Goal: Task Accomplishment & Management: Use online tool/utility

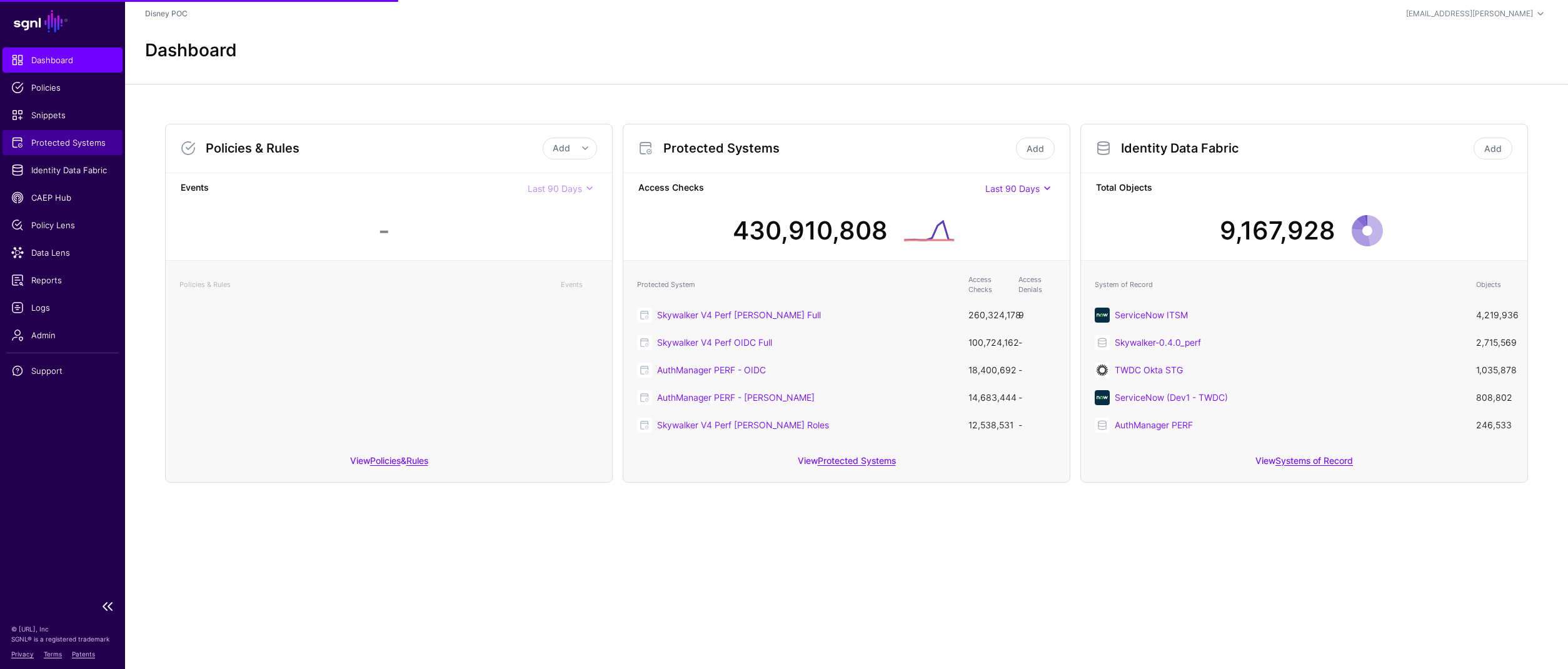
click at [80, 146] on span "Protected Systems" at bounding box center [63, 142] width 102 height 13
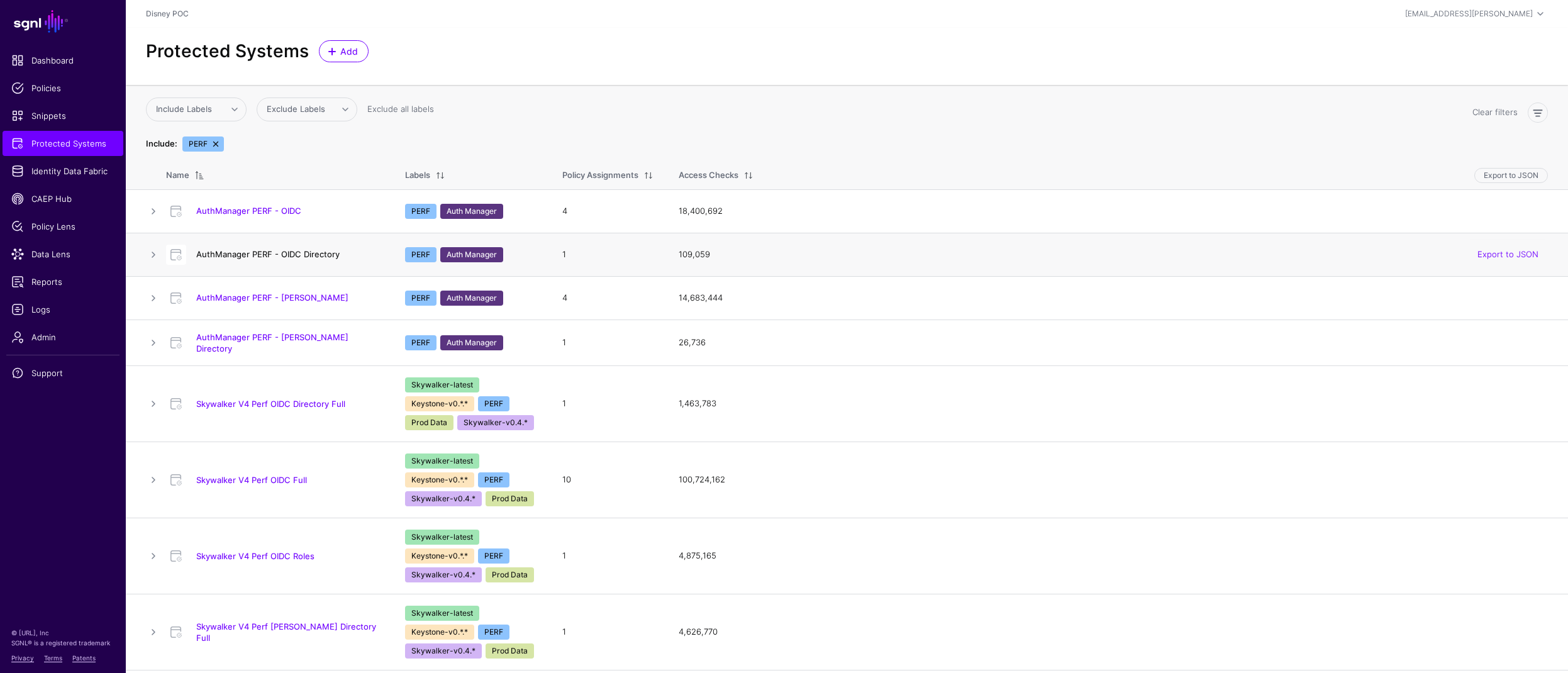
click at [288, 256] on link "AuthManager PERF - OIDC Directory" at bounding box center [268, 254] width 143 height 10
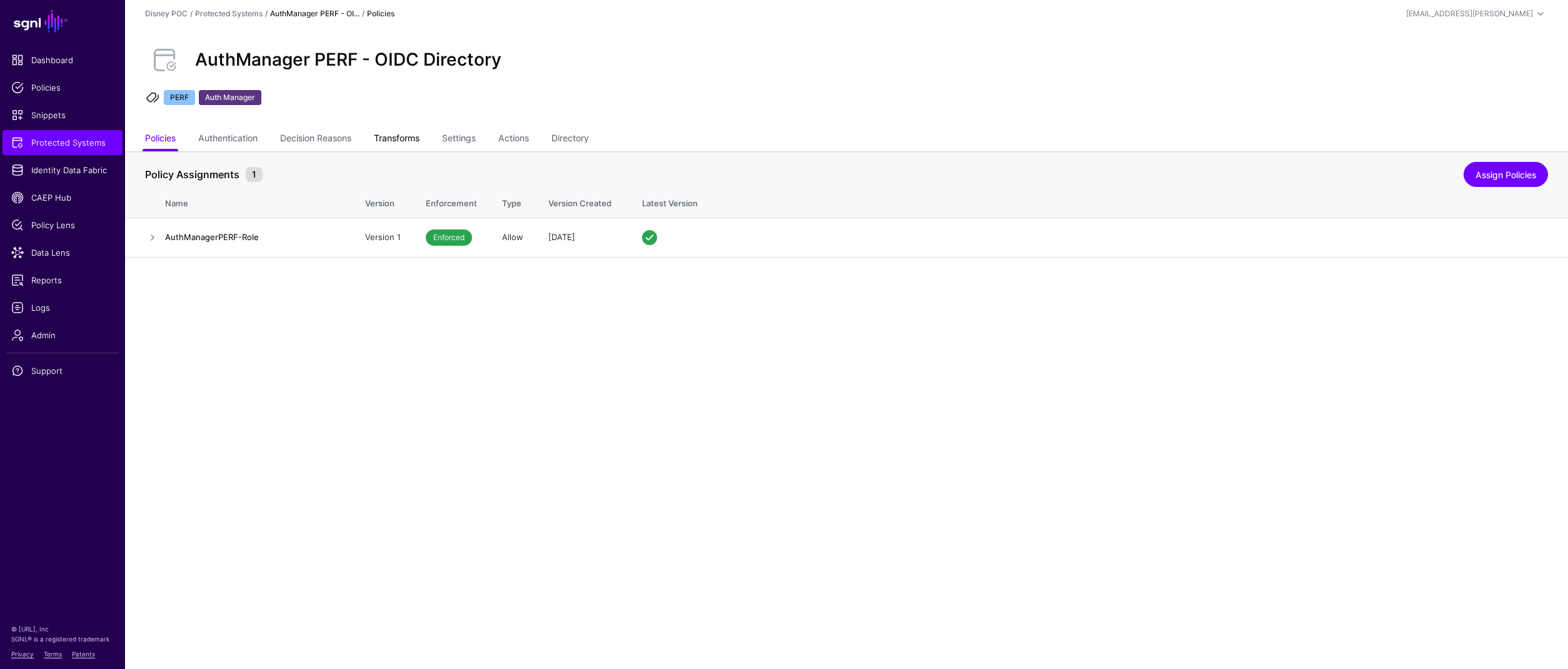
click at [410, 133] on link "Transforms" at bounding box center [396, 140] width 46 height 24
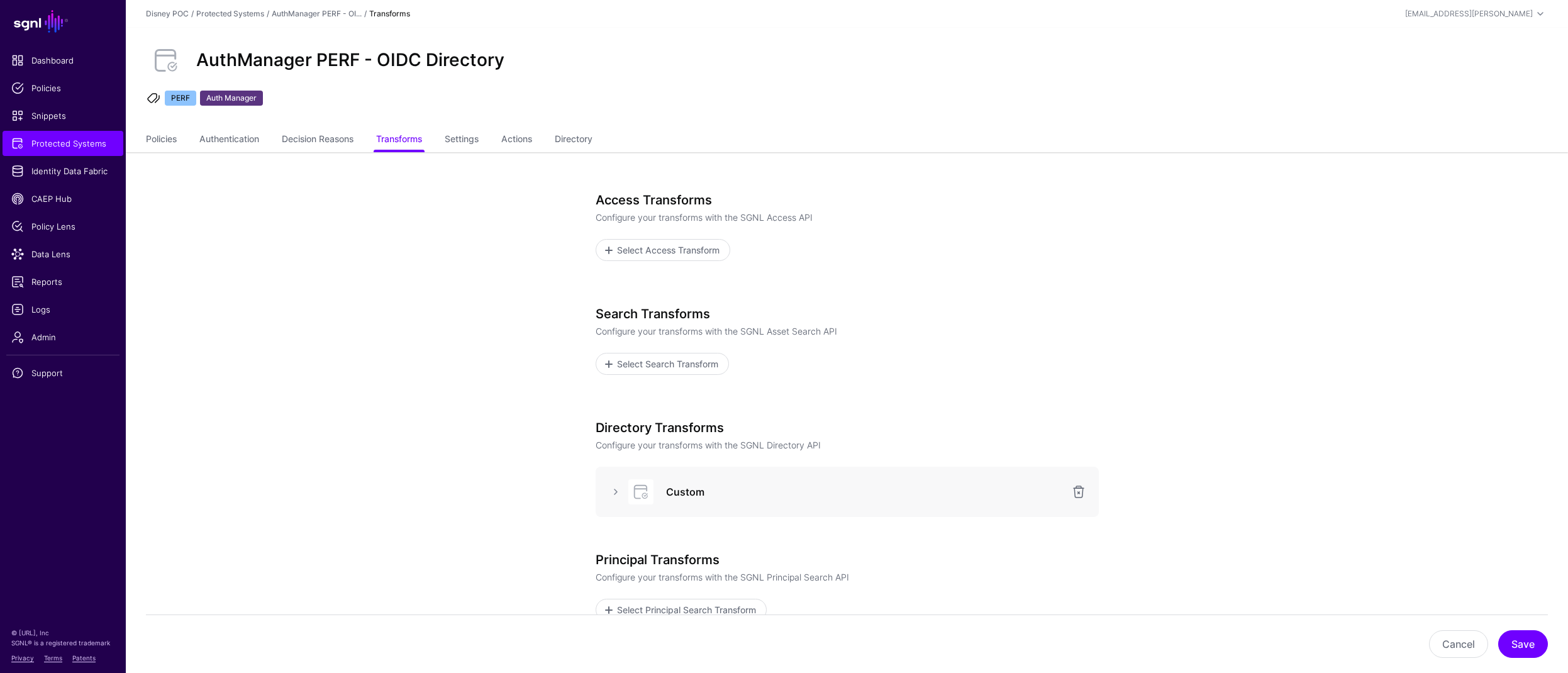
scroll to position [134, 0]
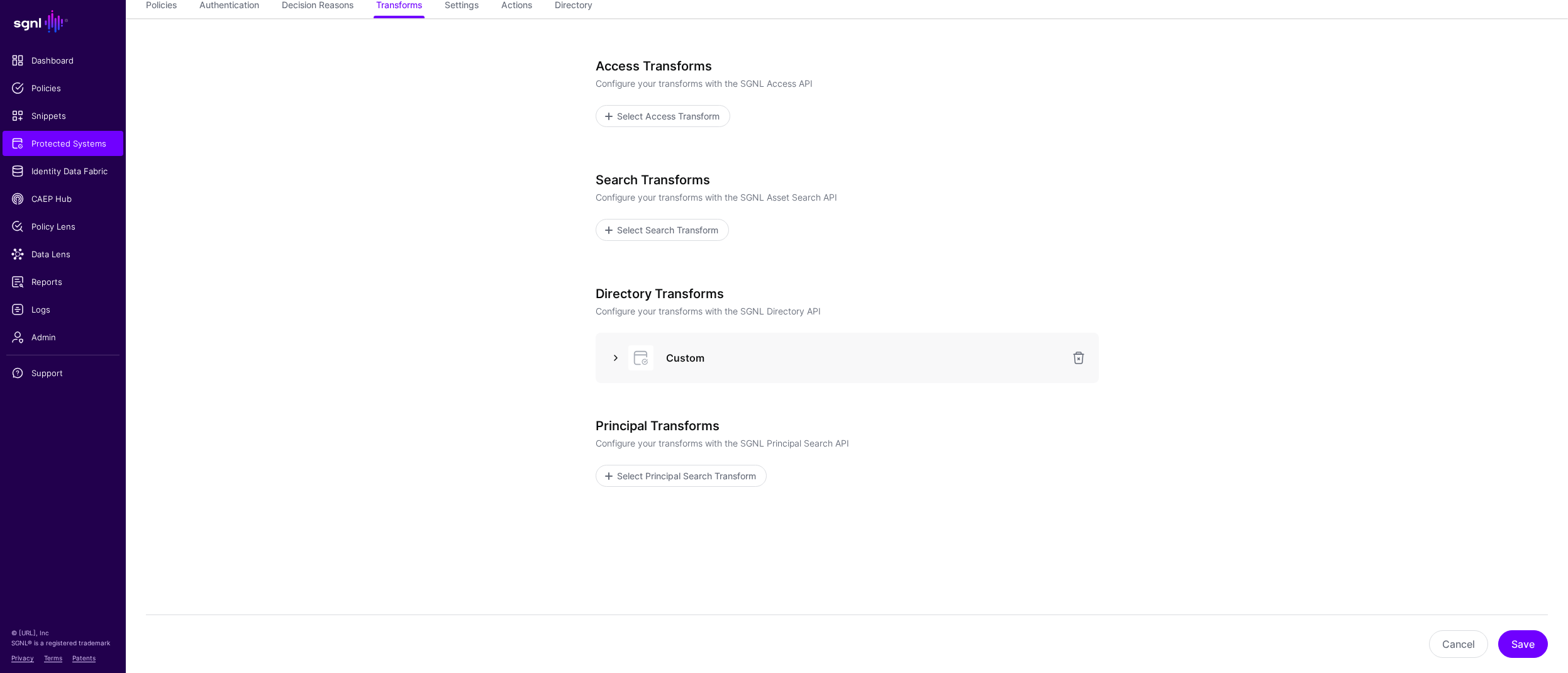
click at [620, 359] on link at bounding box center [615, 358] width 15 height 15
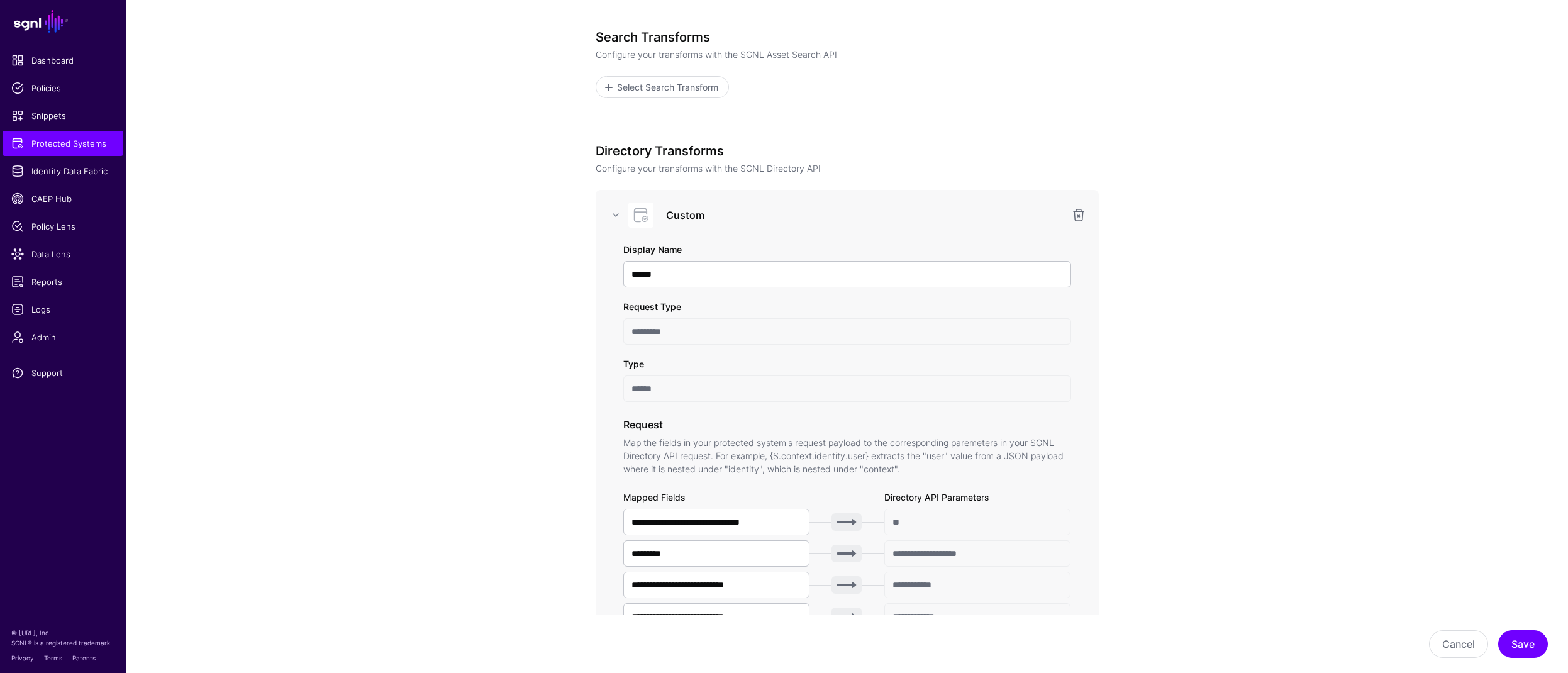
scroll to position [631, 0]
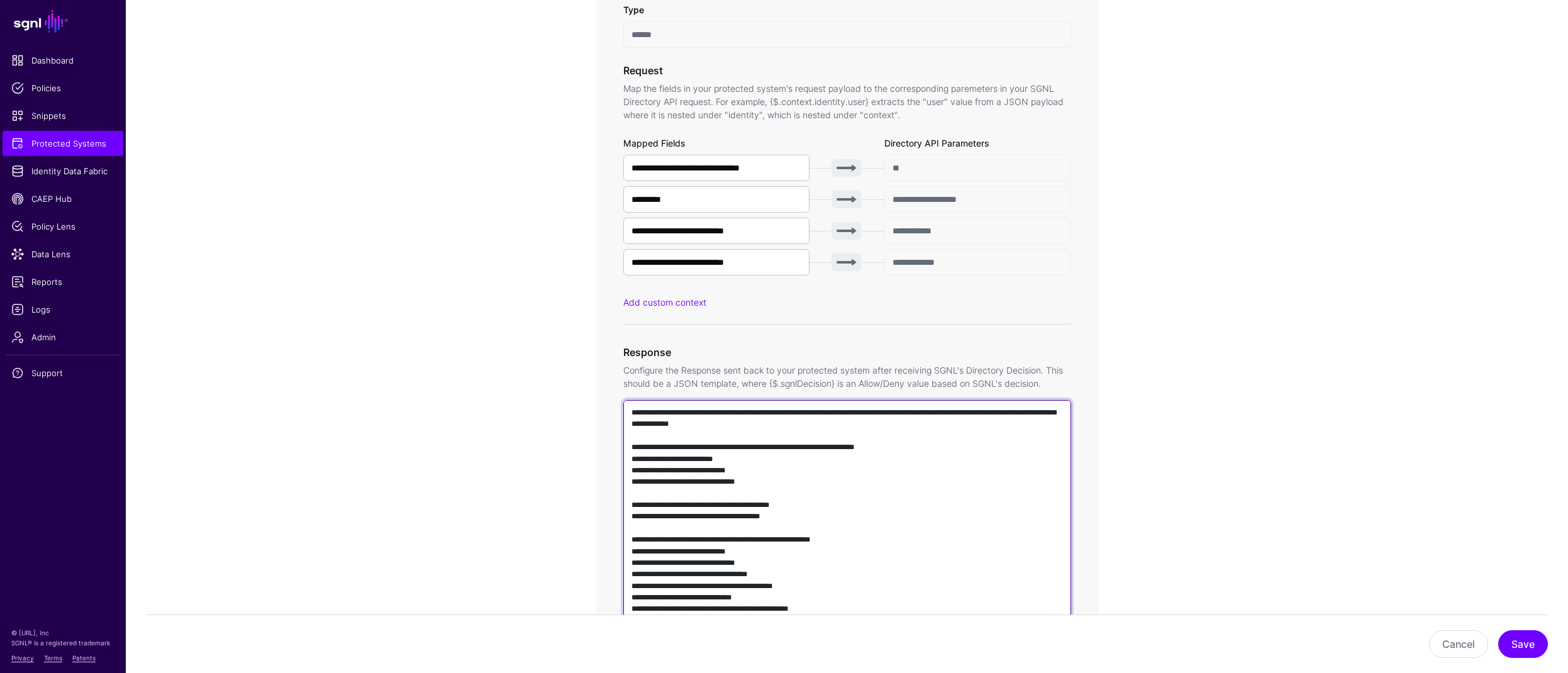
click at [775, 495] on textarea at bounding box center [847, 580] width 448 height 361
click at [75, 149] on span "Protected Systems" at bounding box center [63, 143] width 103 height 13
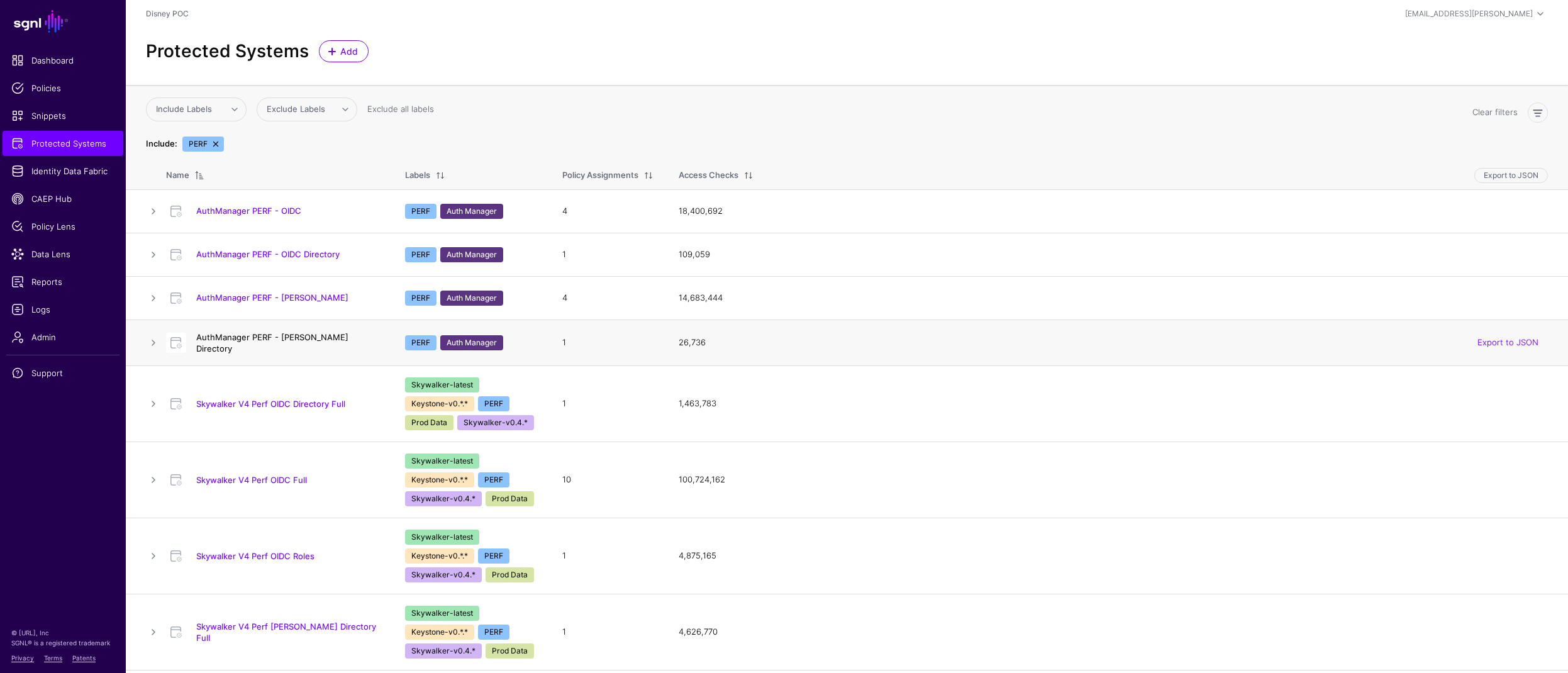
click at [289, 343] on link "AuthManager PERF - [PERSON_NAME] Directory" at bounding box center [272, 343] width 152 height 21
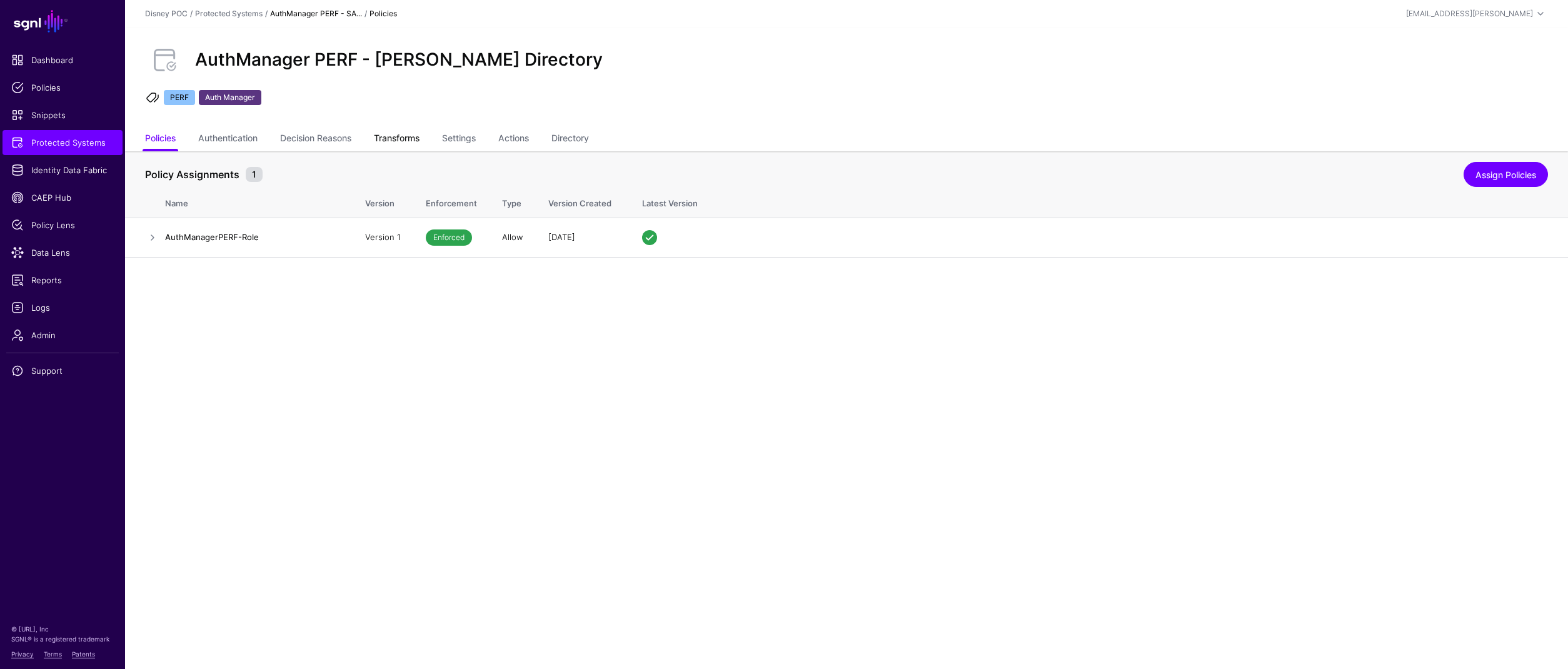
click at [401, 136] on link "Transforms" at bounding box center [396, 140] width 46 height 24
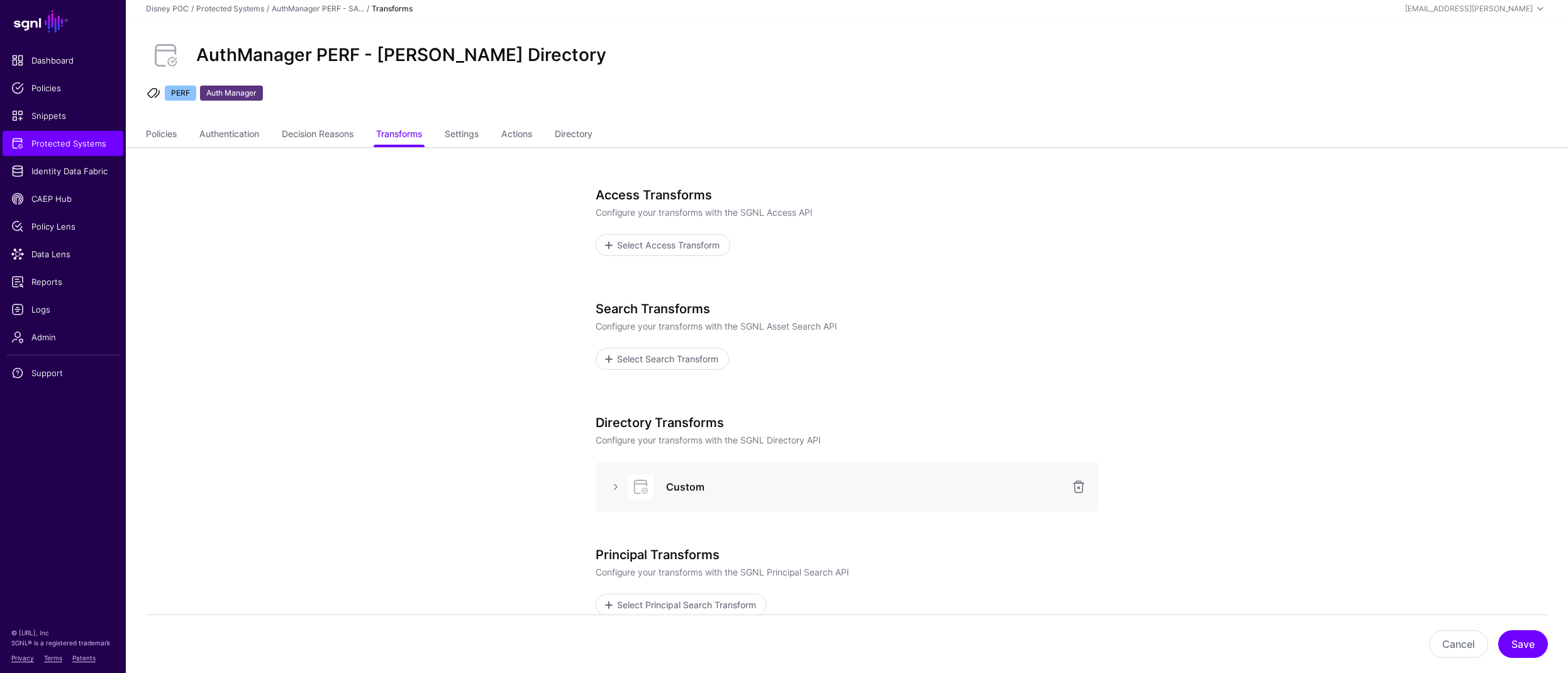
scroll to position [12, 0]
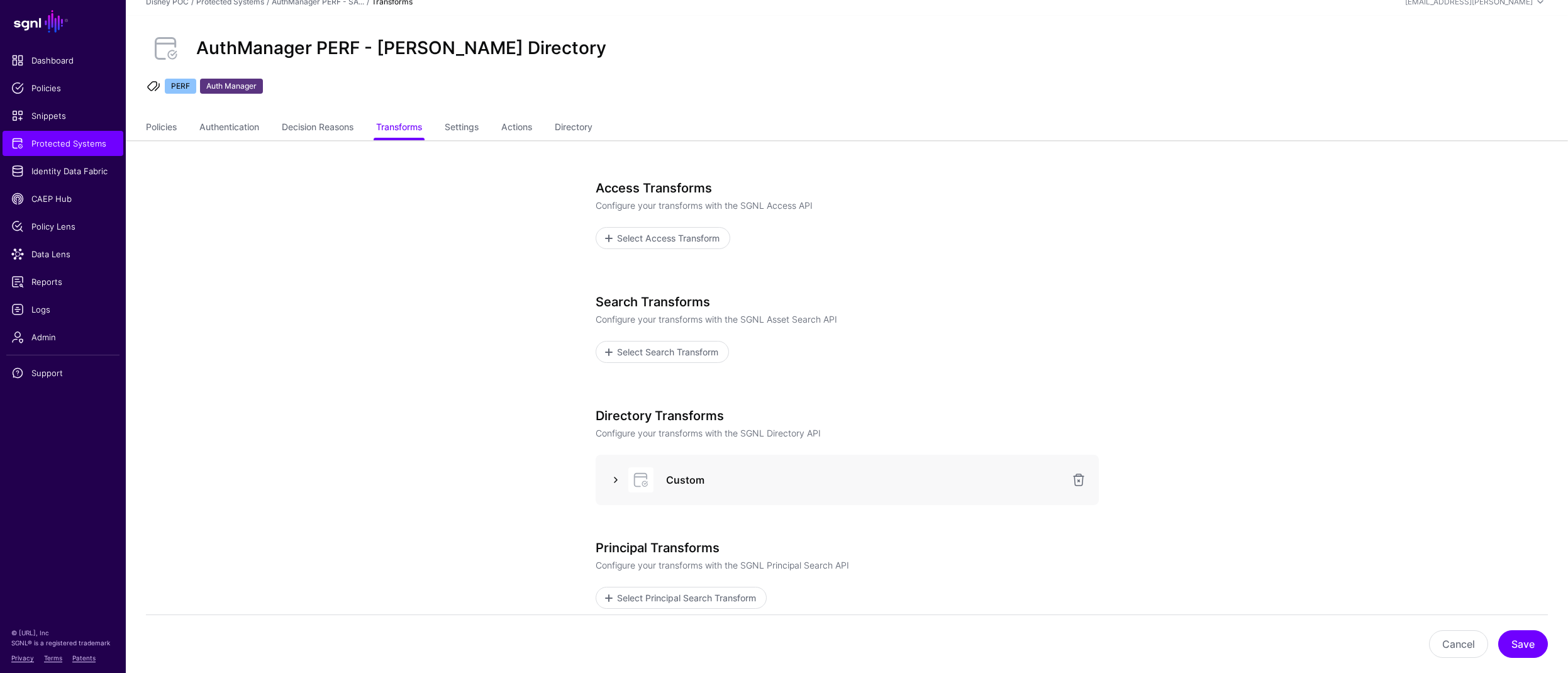
click at [616, 479] on link at bounding box center [615, 480] width 15 height 15
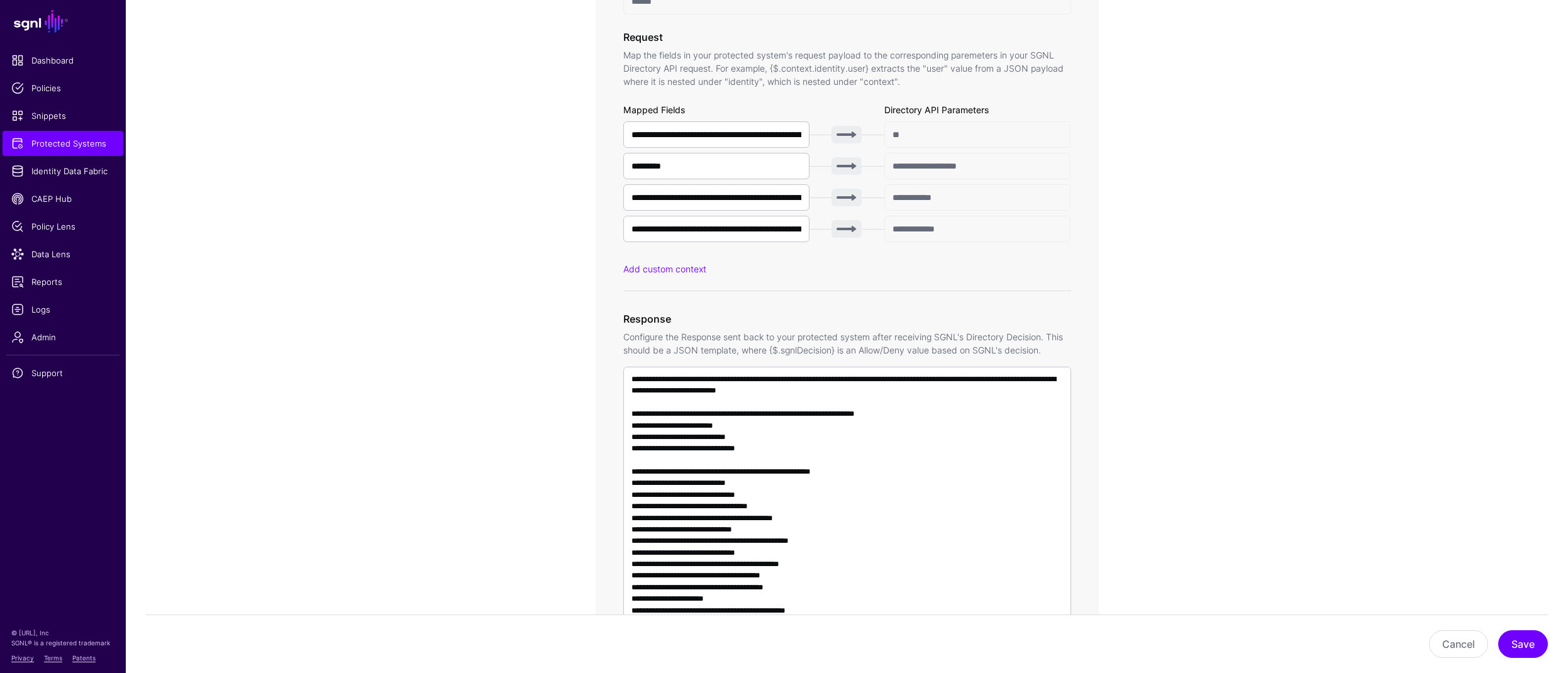
scroll to position [745, 0]
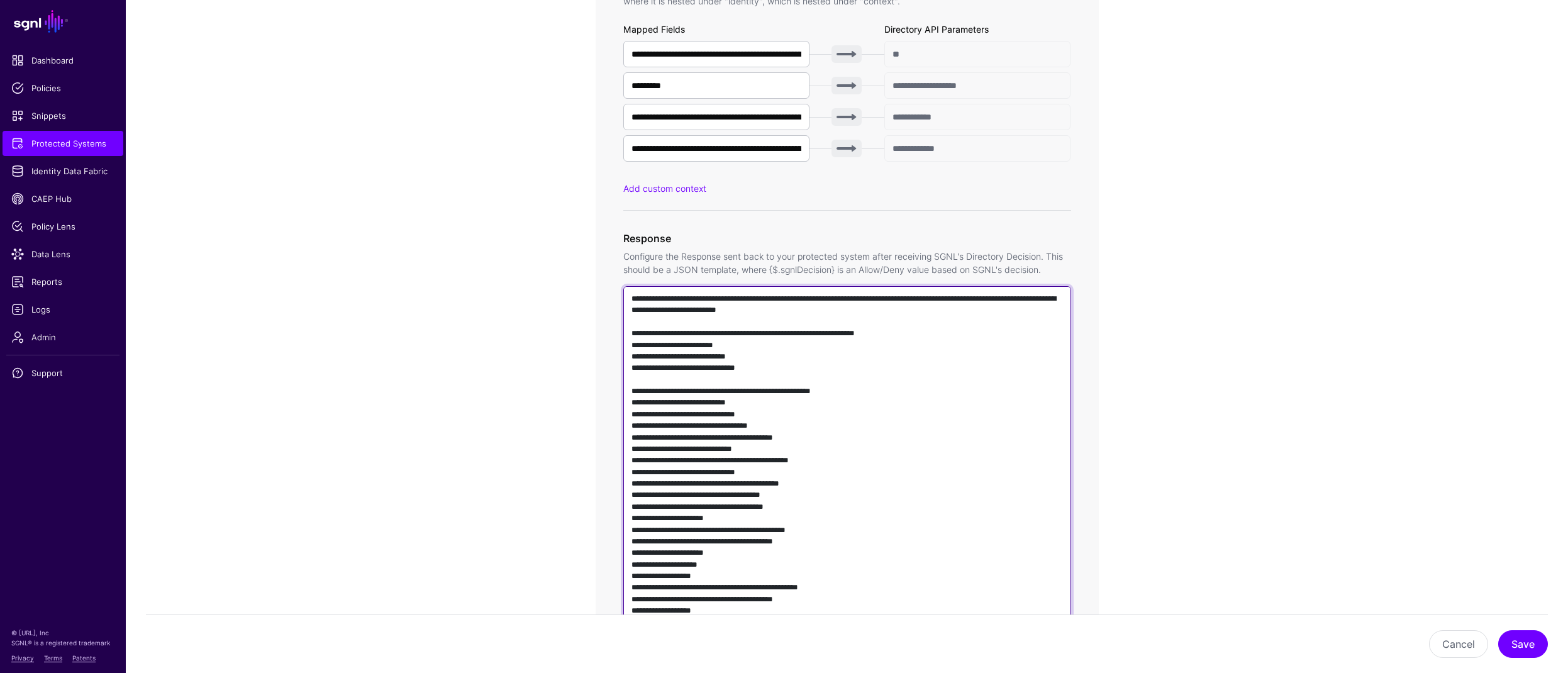
click at [763, 417] on textarea at bounding box center [847, 466] width 448 height 361
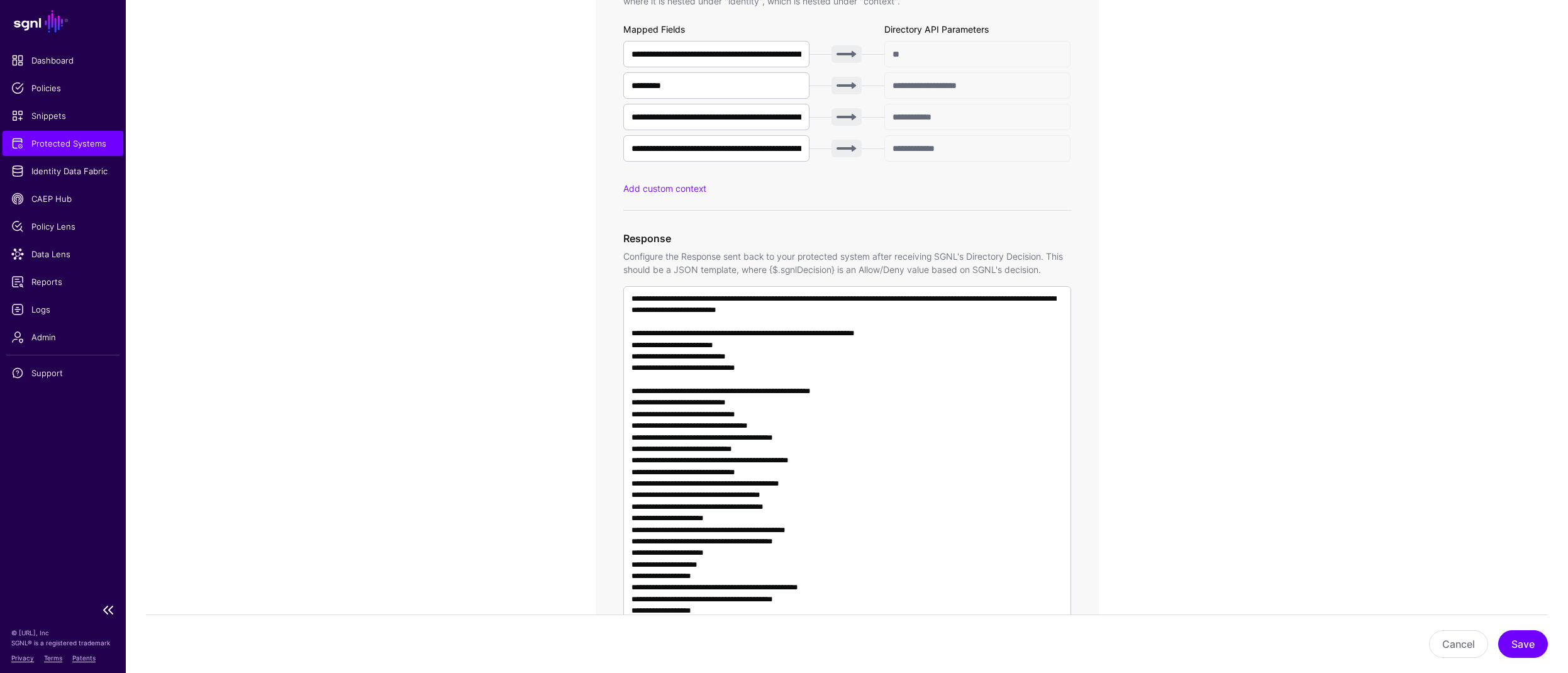
click at [62, 139] on span "Protected Systems" at bounding box center [63, 143] width 103 height 13
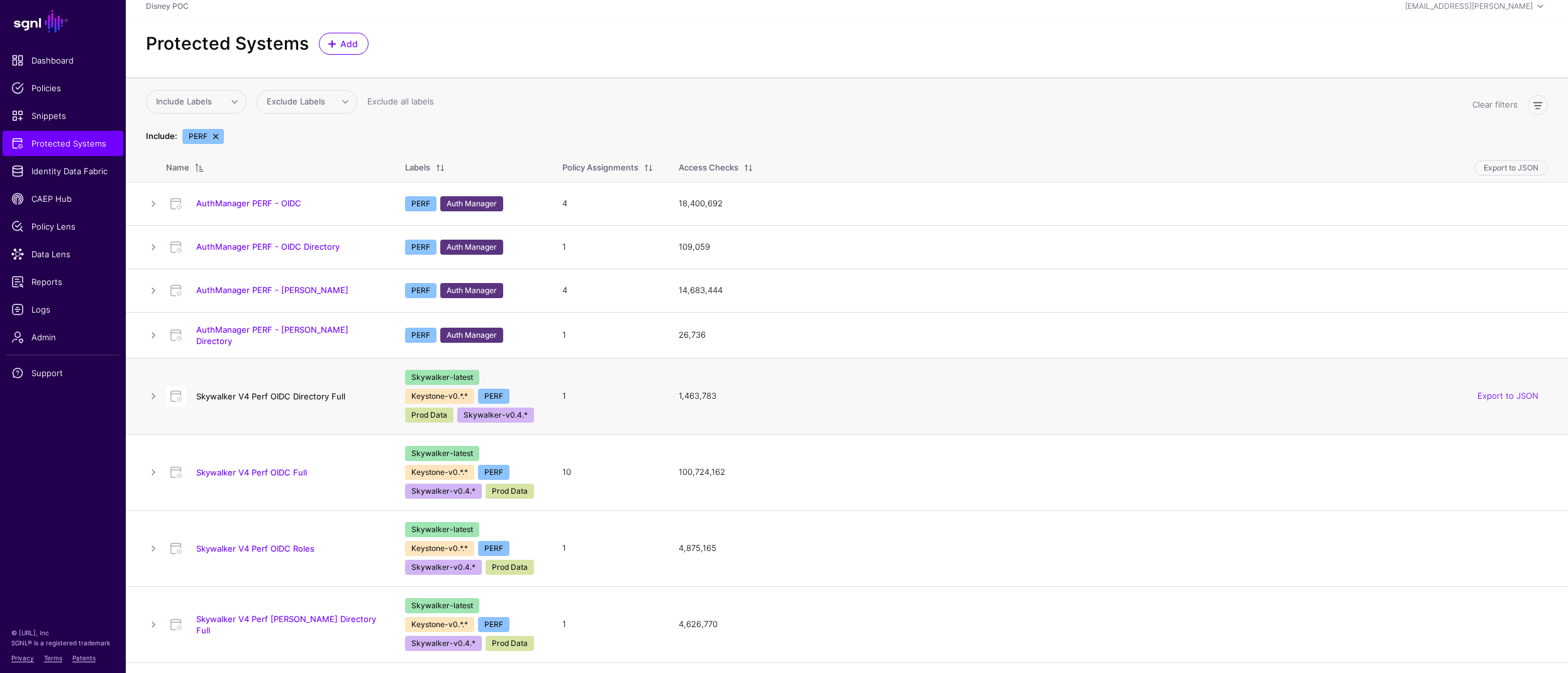
scroll to position [147, 0]
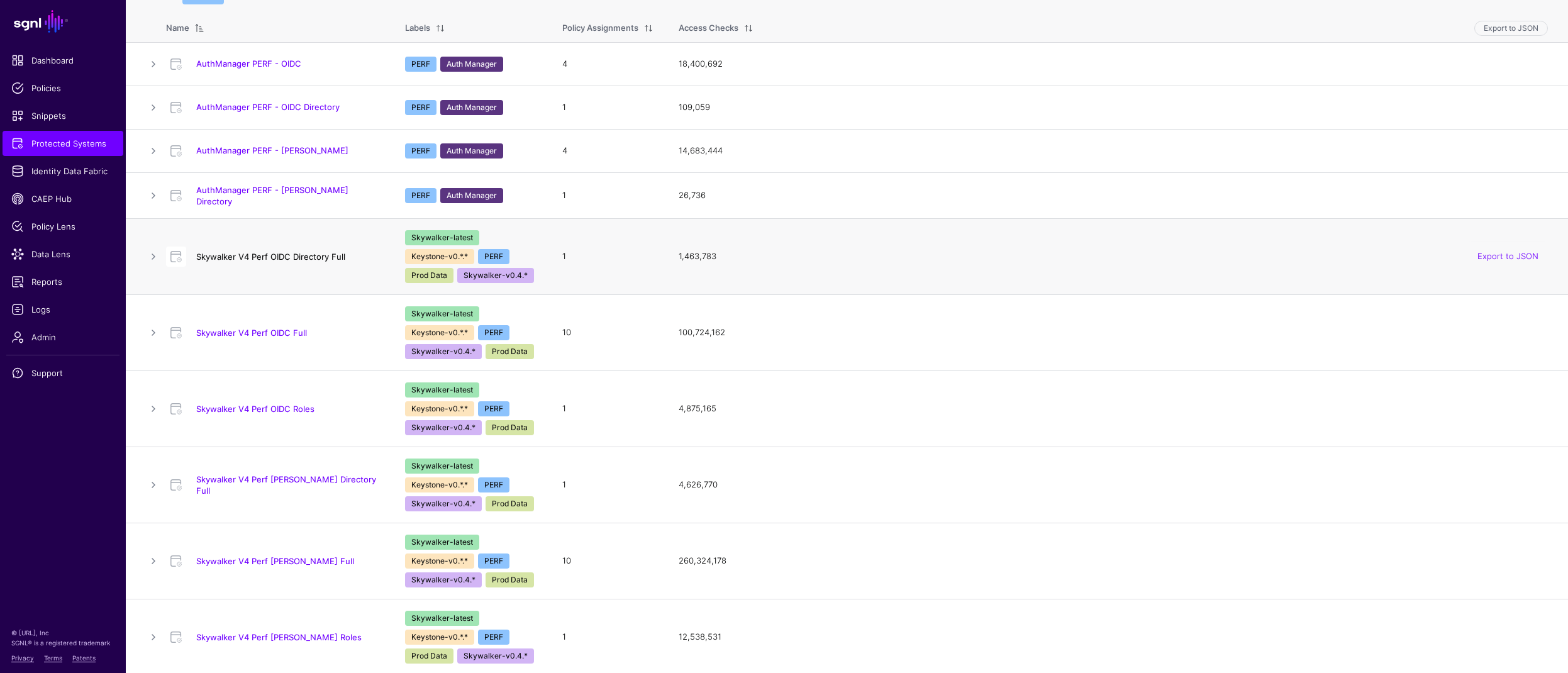
click at [291, 252] on link "Skywalker V4 Perf OIDC Directory Full" at bounding box center [270, 256] width 149 height 10
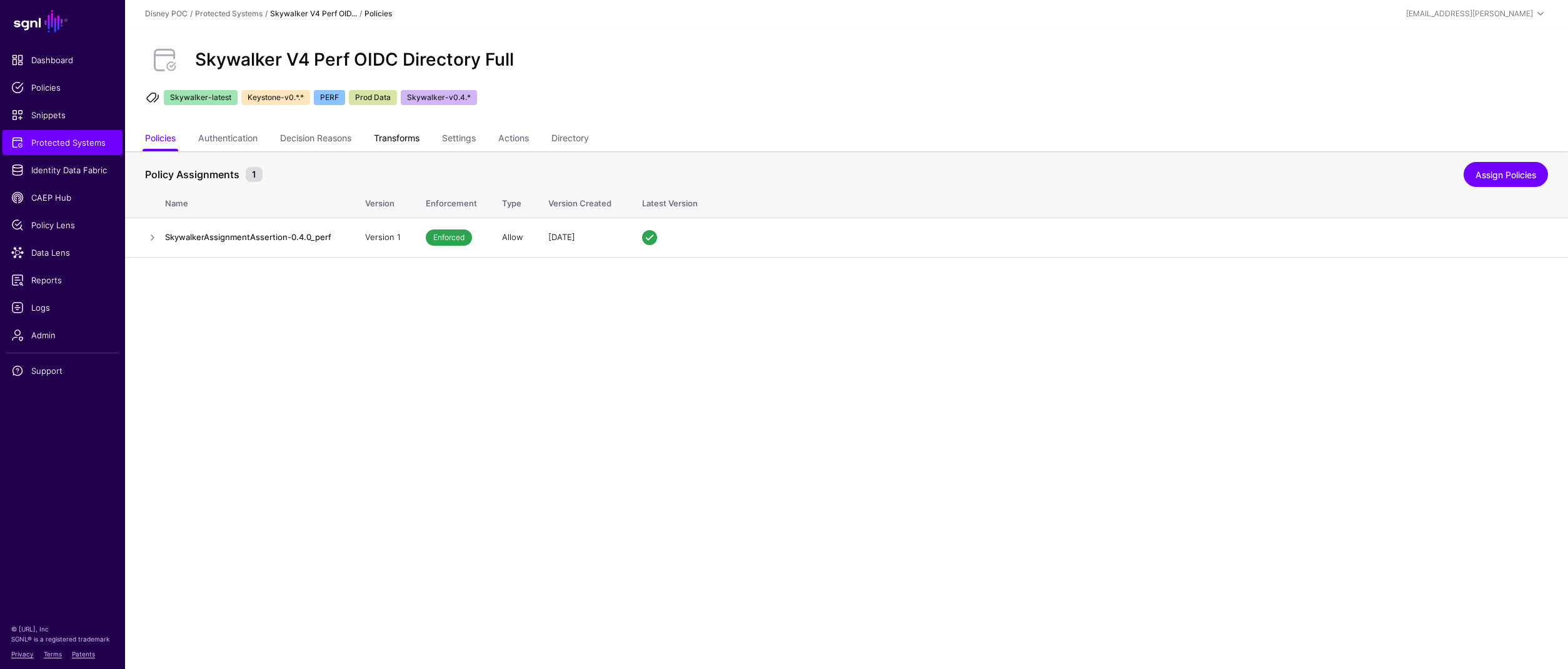
click at [414, 137] on link "Transforms" at bounding box center [396, 140] width 46 height 24
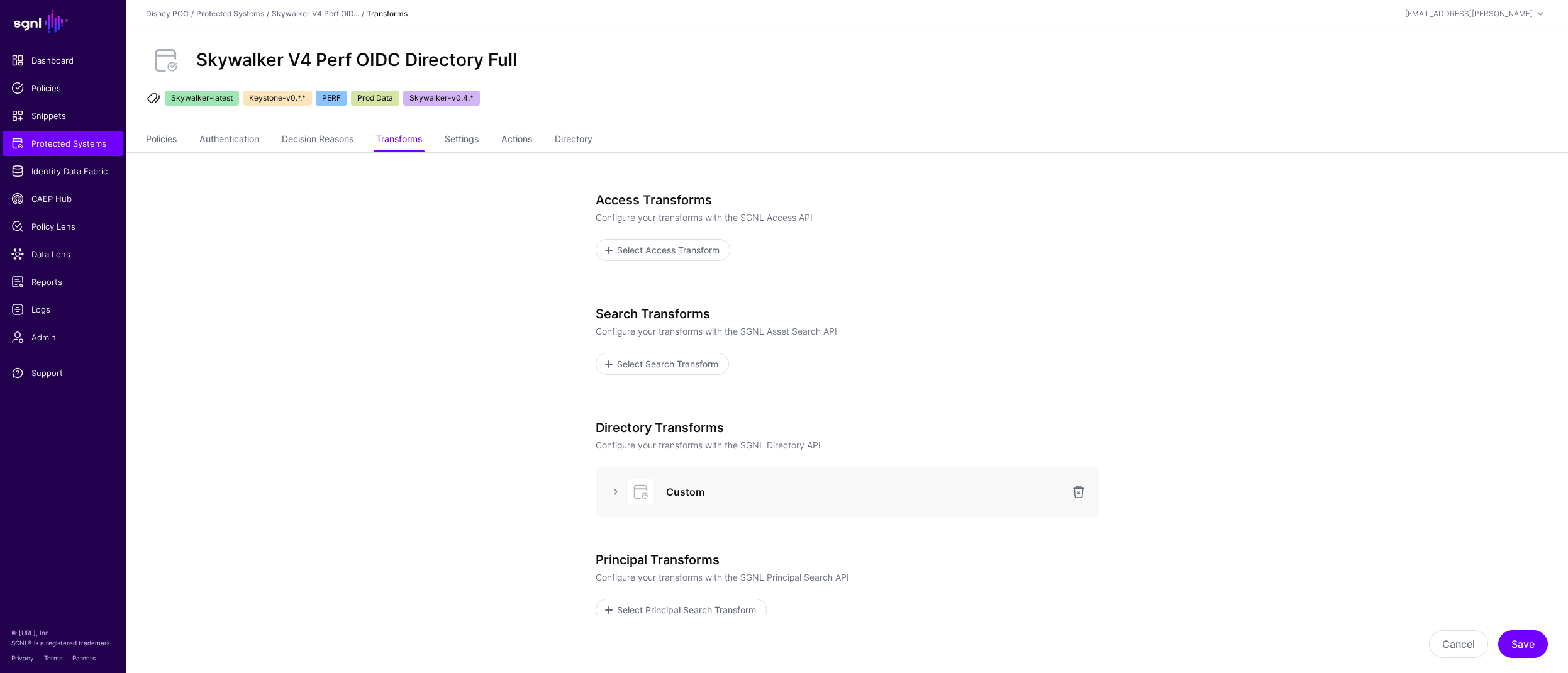
scroll to position [79, 0]
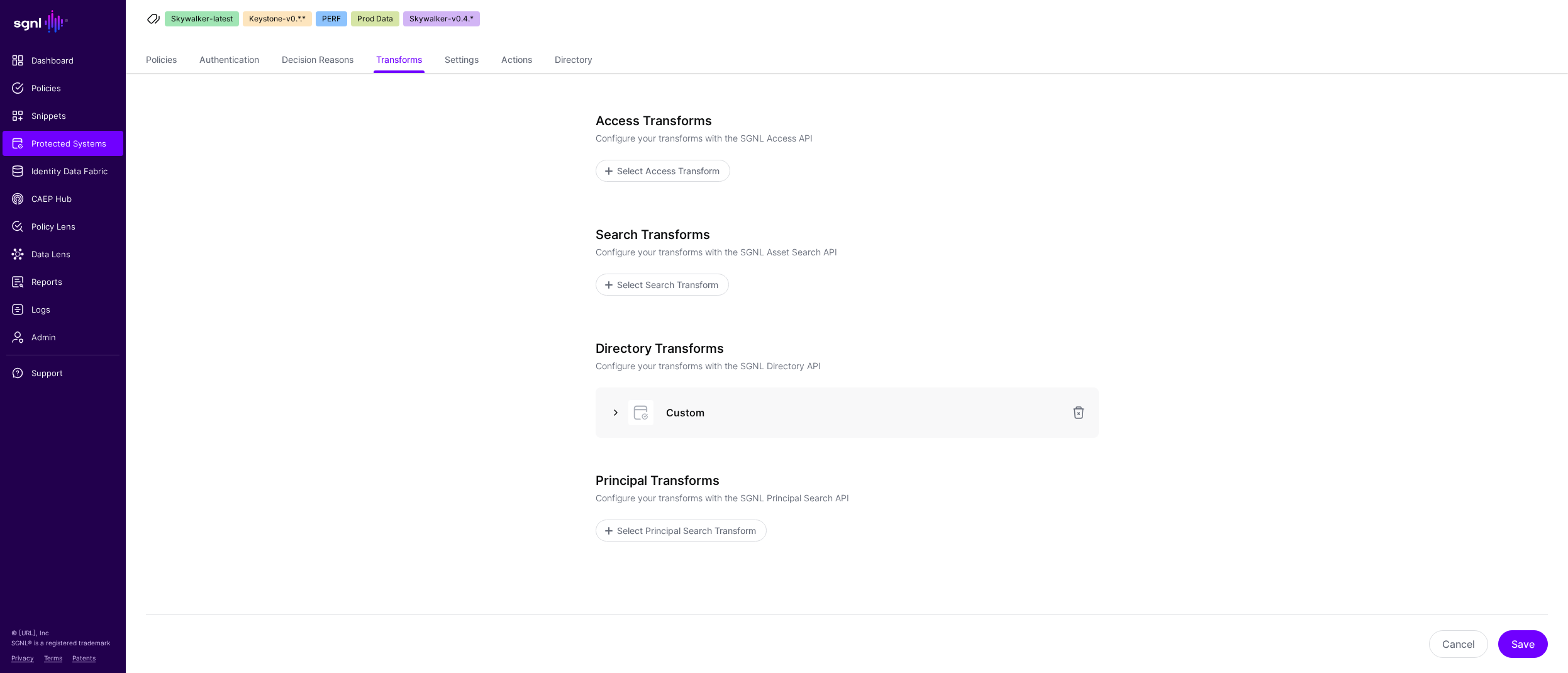
click at [616, 409] on link at bounding box center [615, 412] width 15 height 15
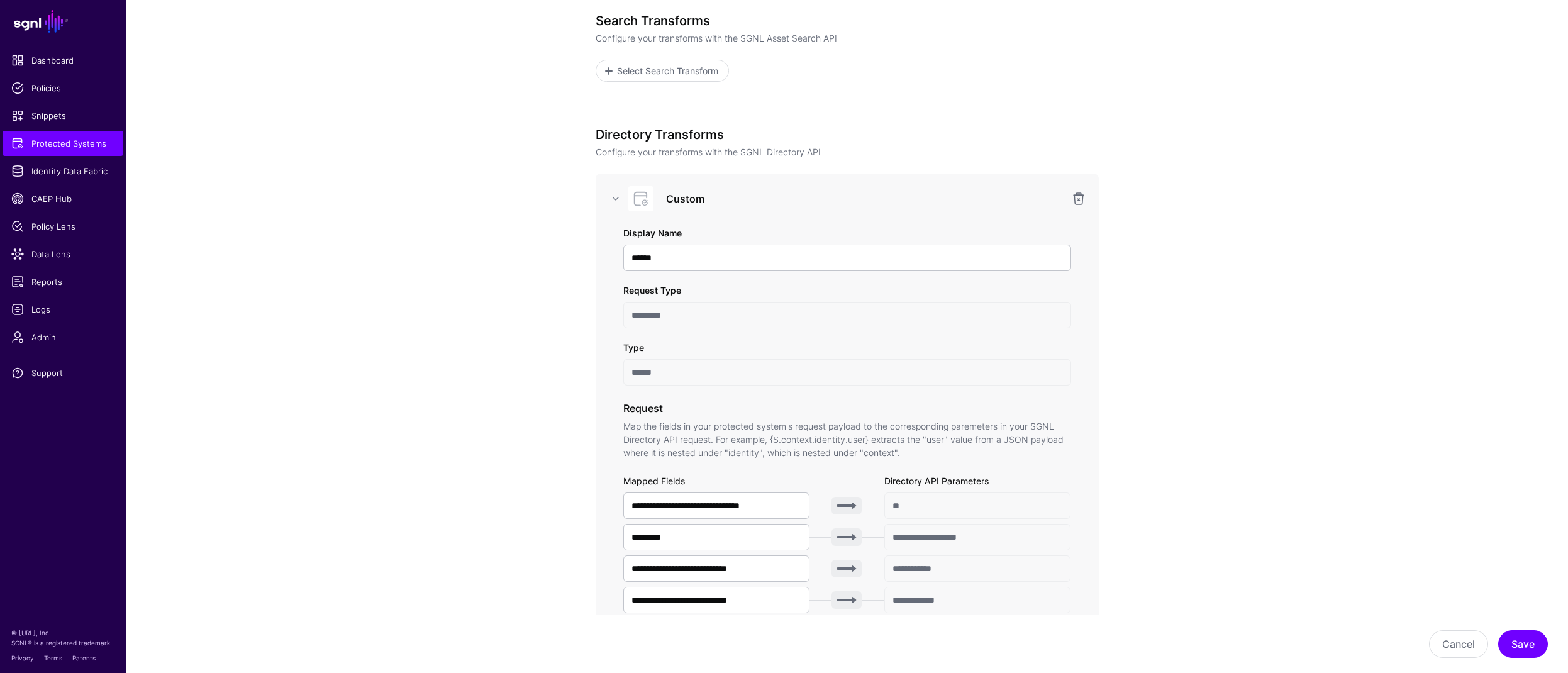
scroll to position [720, 0]
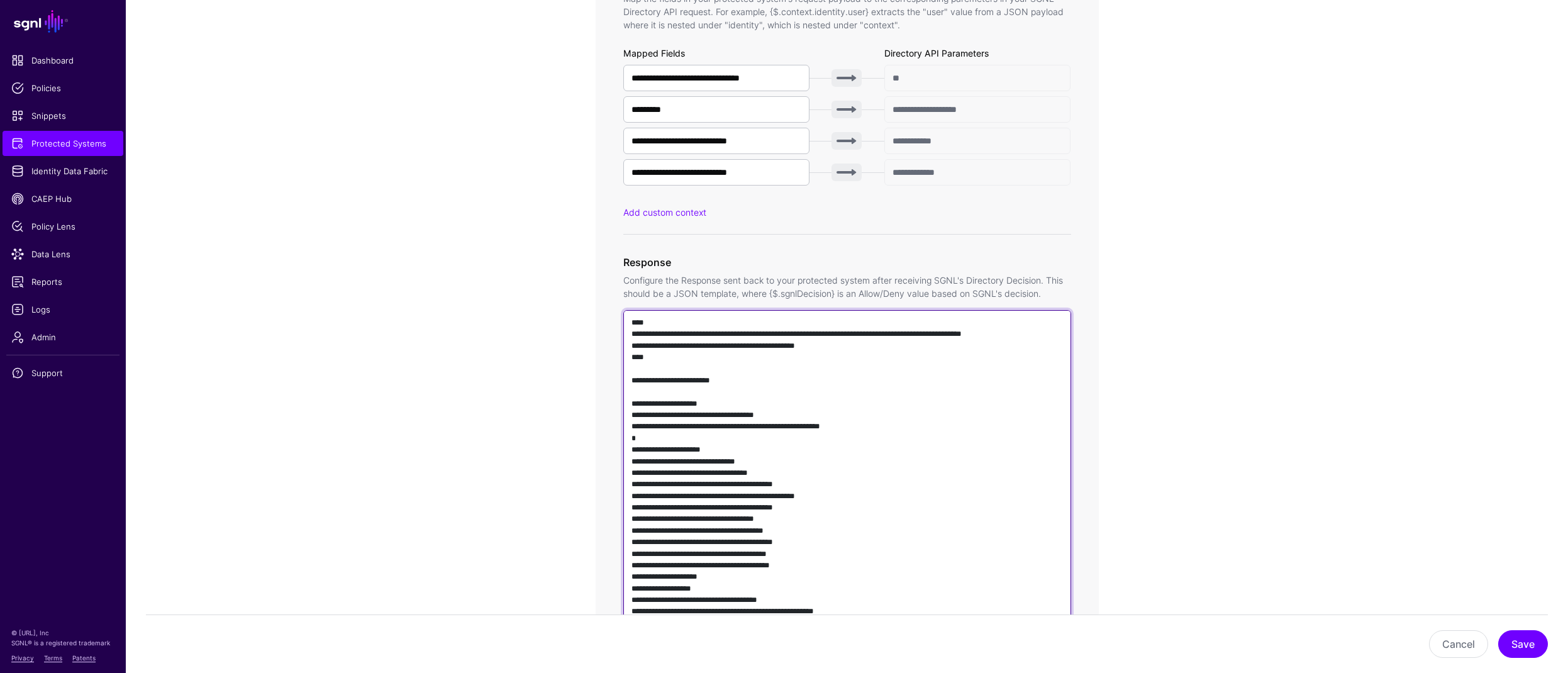
click at [857, 431] on textarea at bounding box center [847, 490] width 448 height 361
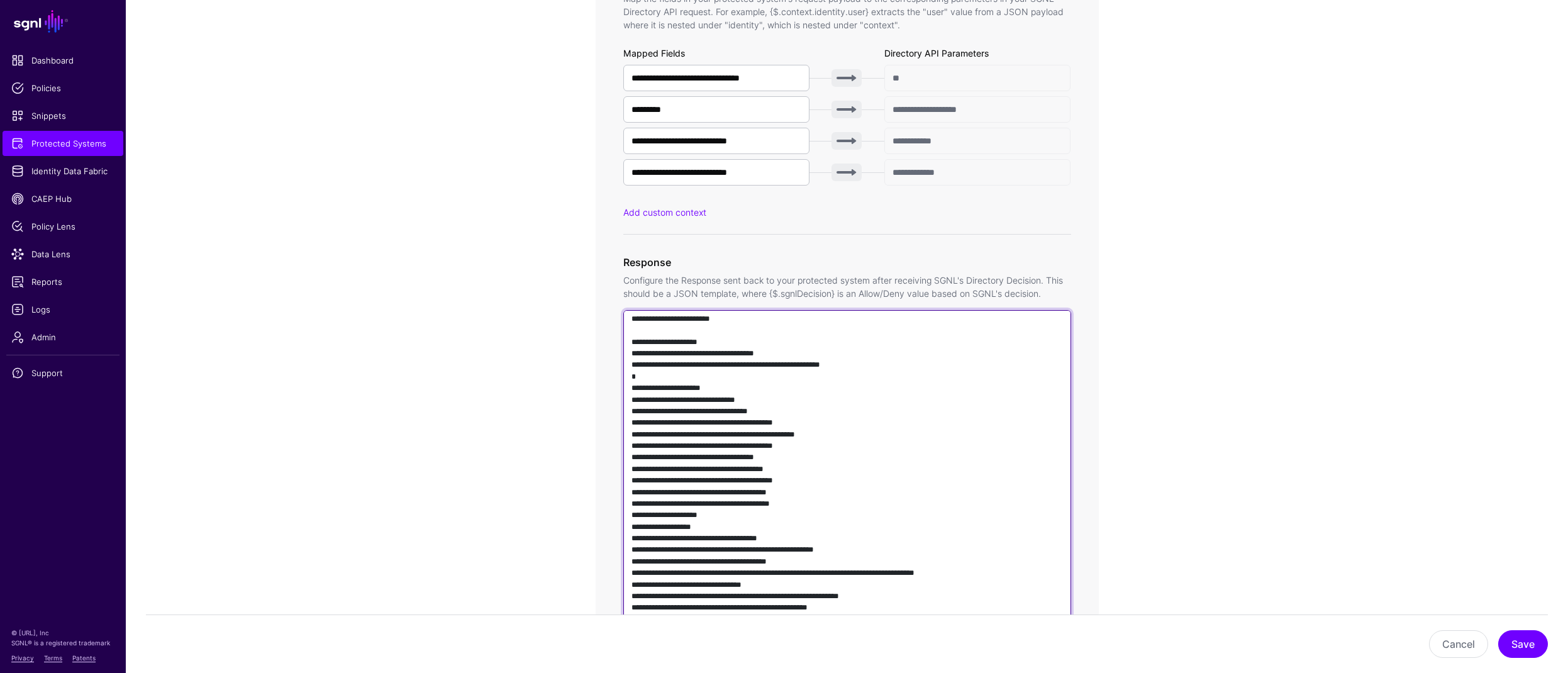
scroll to position [0, 0]
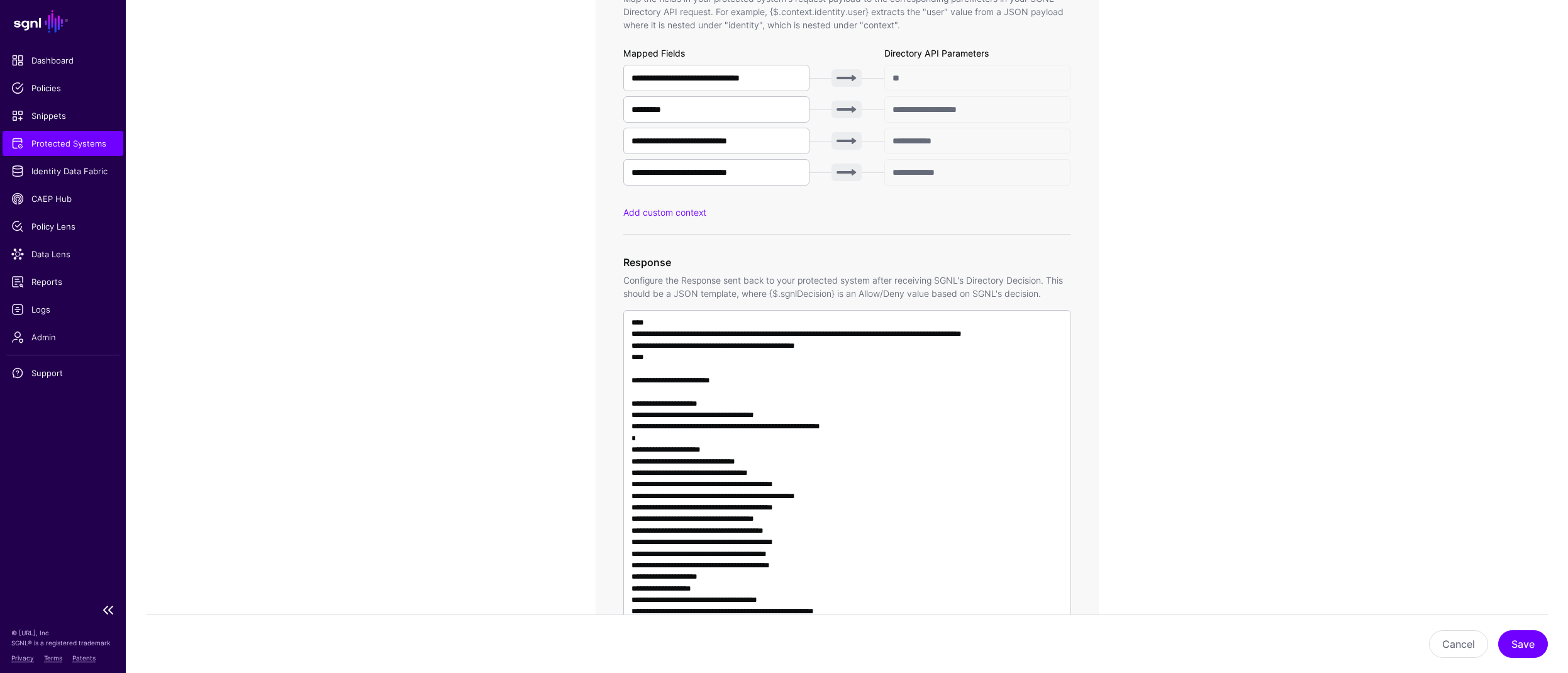
drag, startPoint x: 37, startPoint y: 147, endPoint x: 48, endPoint y: 151, distance: 11.7
click at [37, 147] on span "Protected Systems" at bounding box center [63, 143] width 103 height 13
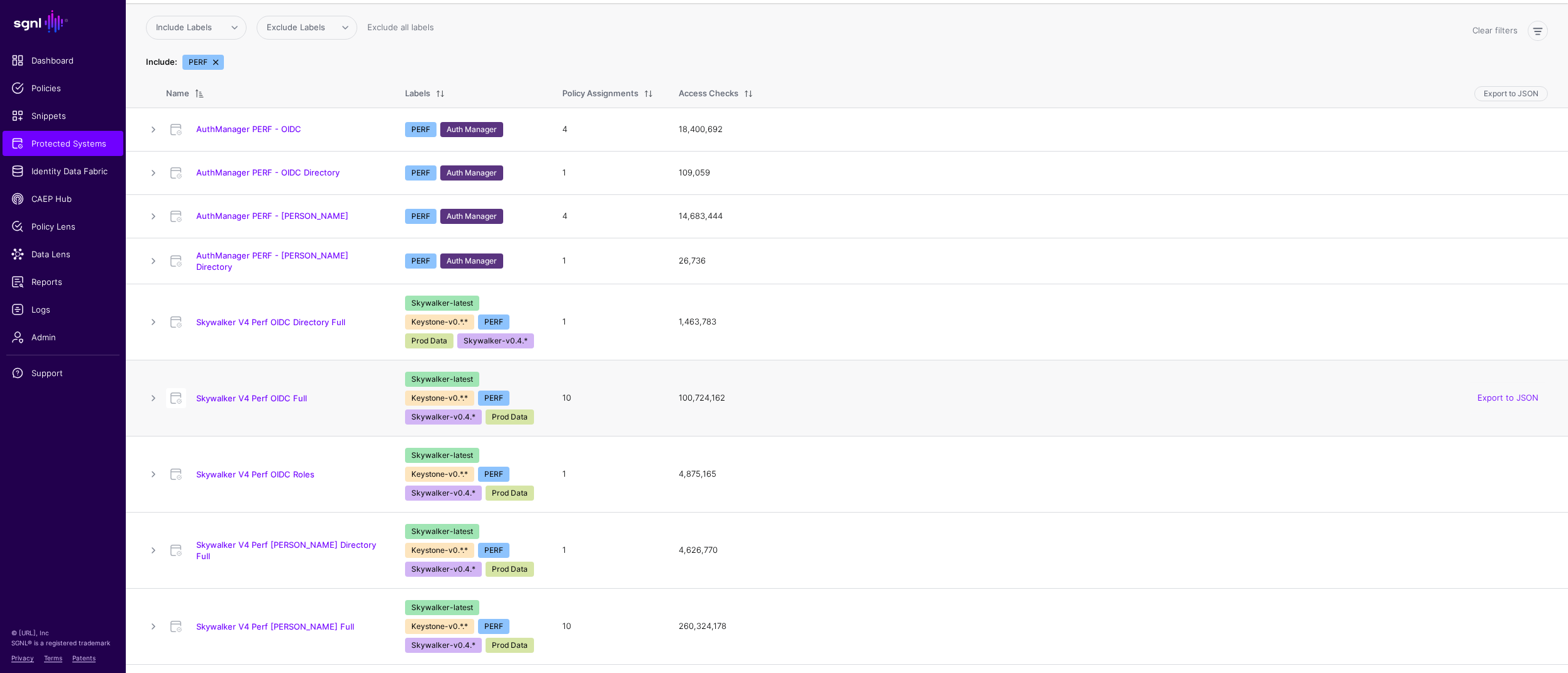
scroll to position [147, 0]
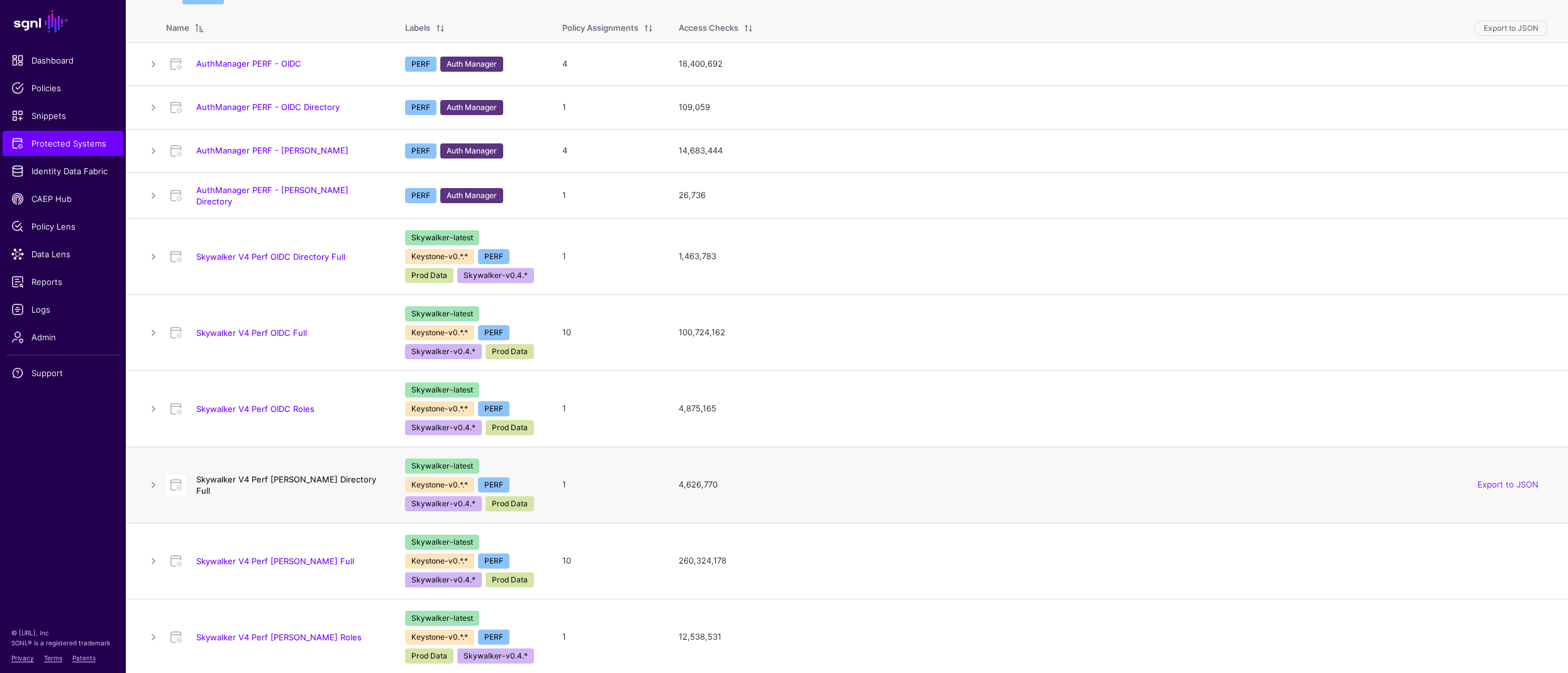
click at [288, 483] on link "Skywalker V4 Perf [PERSON_NAME] Directory Full" at bounding box center [286, 485] width 180 height 21
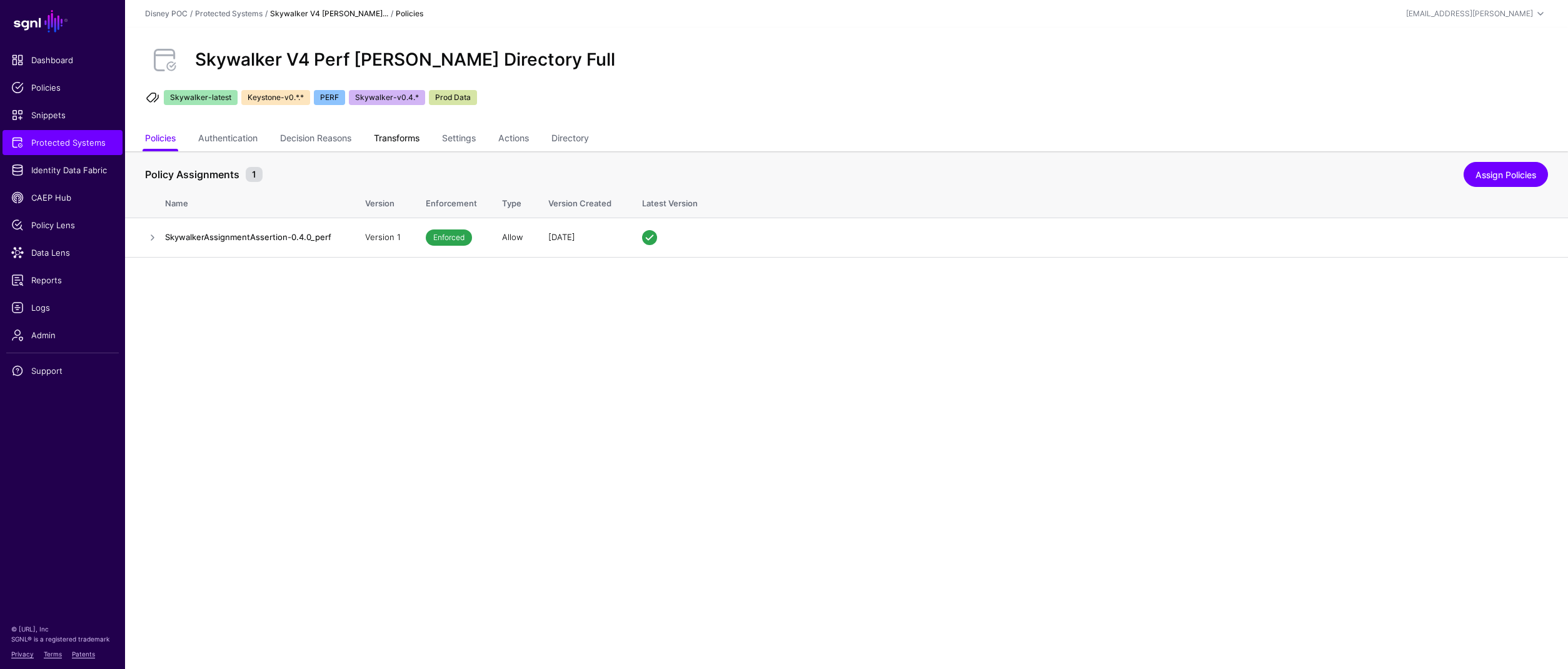
click at [411, 136] on link "Transforms" at bounding box center [396, 140] width 46 height 24
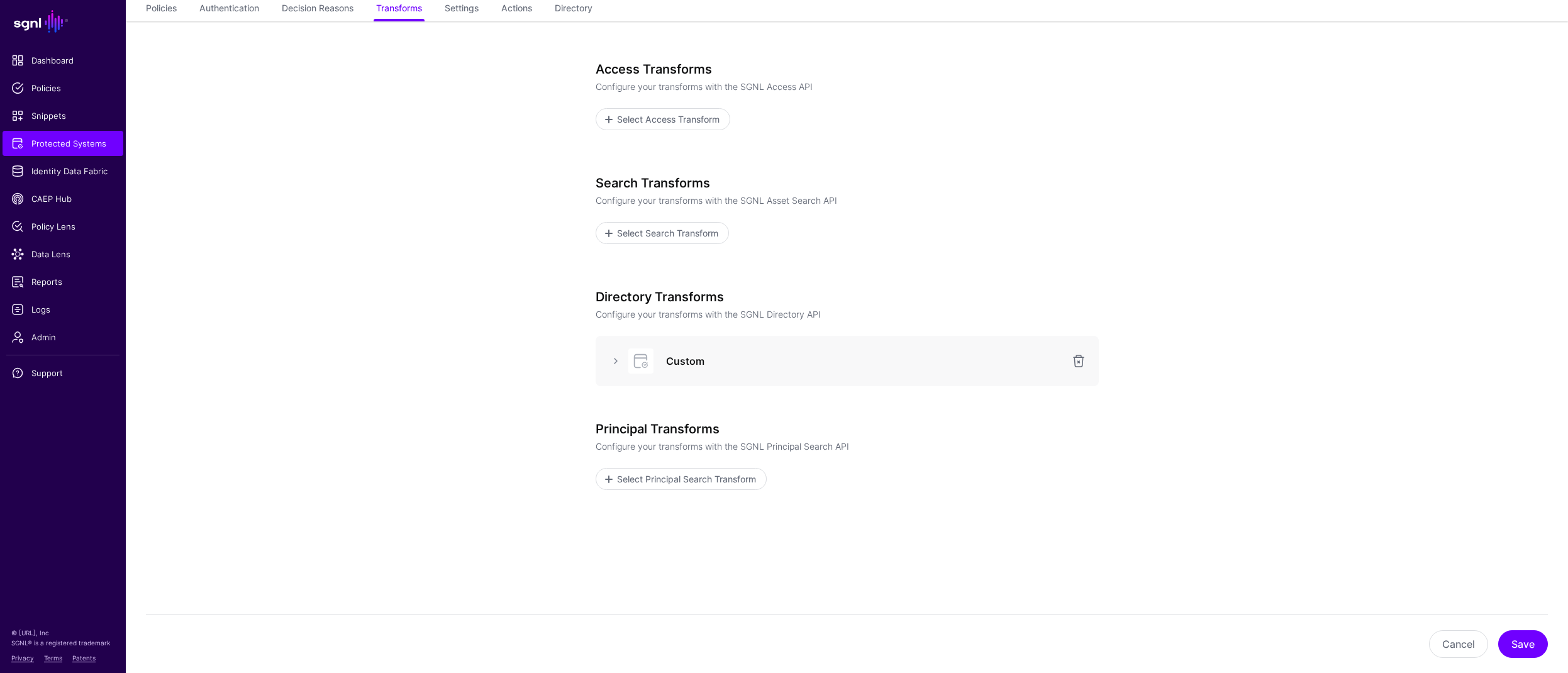
scroll to position [134, 0]
click at [611, 357] on link at bounding box center [615, 358] width 15 height 15
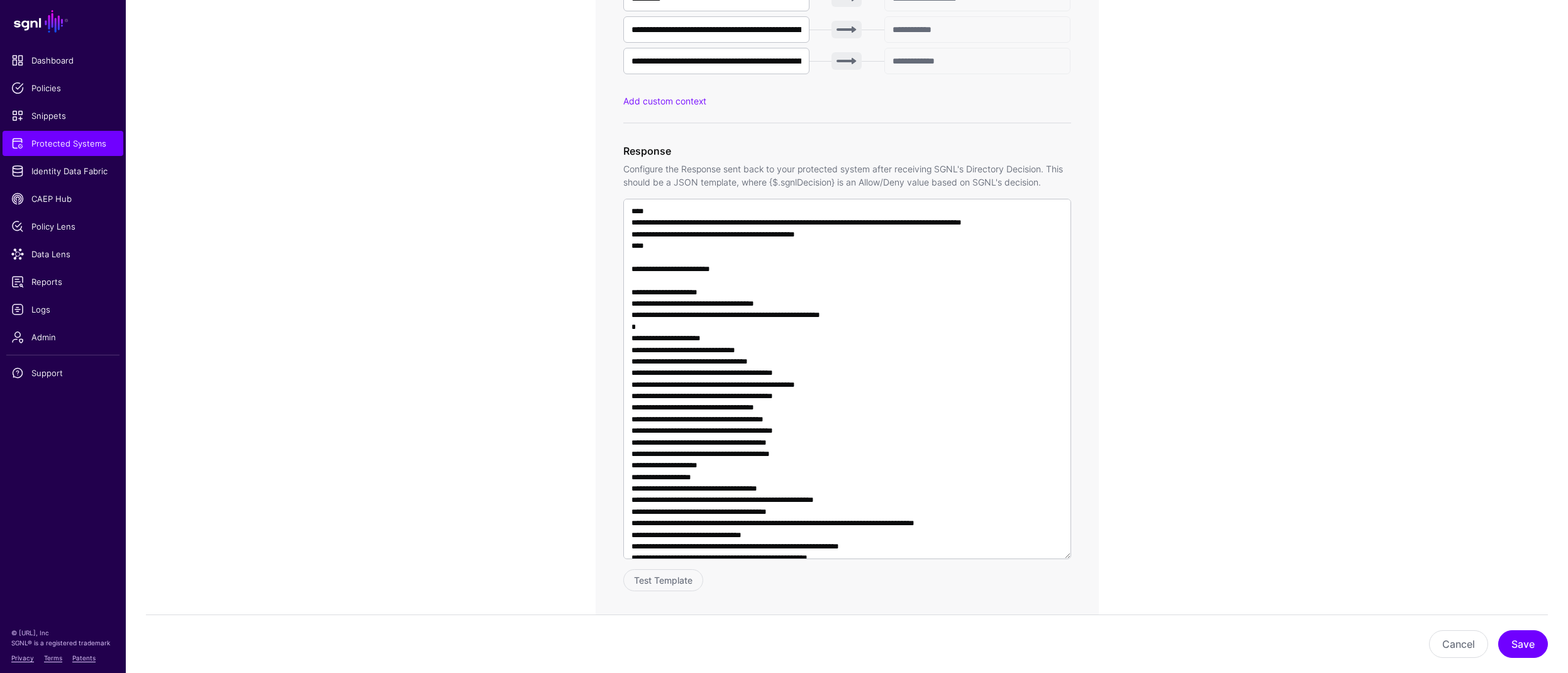
scroll to position [894, 0]
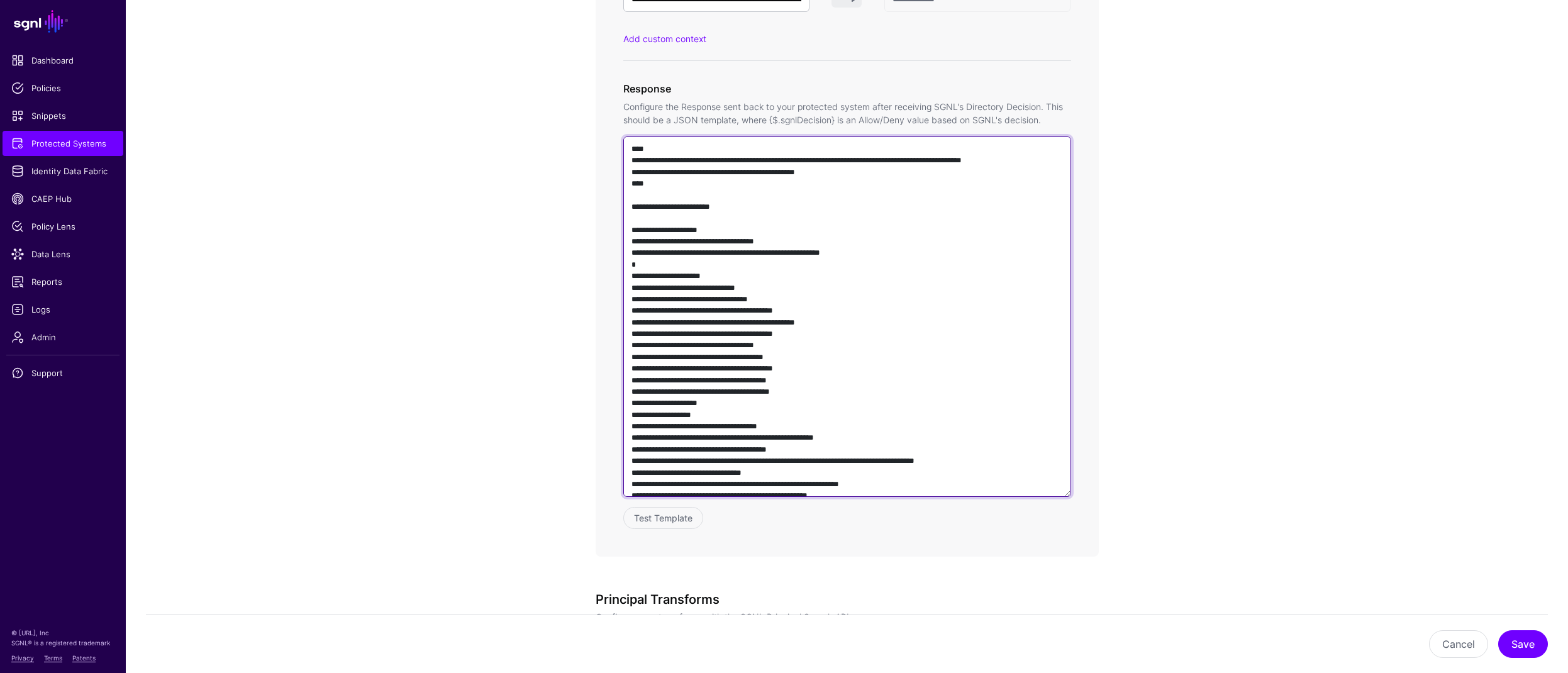
click at [910, 403] on textarea at bounding box center [847, 316] width 448 height 361
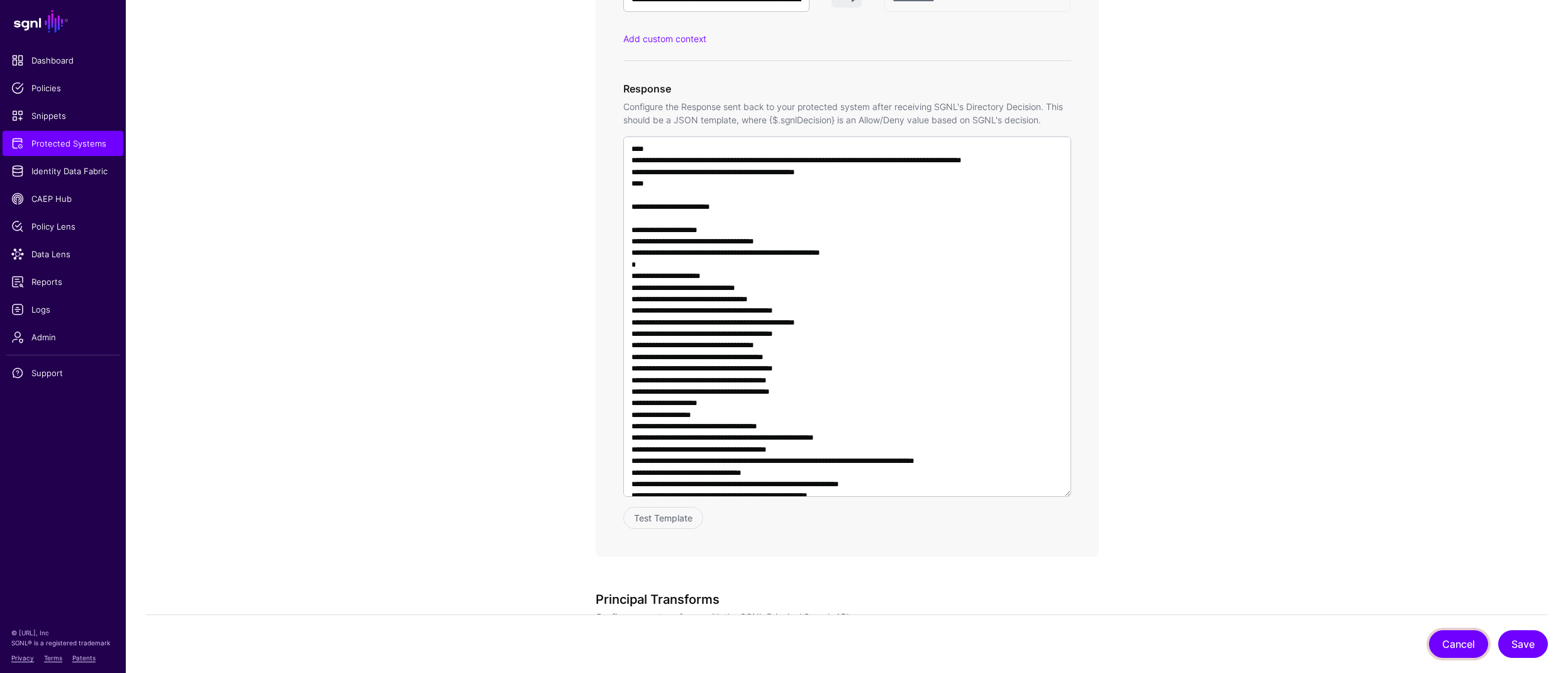
click at [1458, 654] on button "Cancel" at bounding box center [1458, 644] width 59 height 27
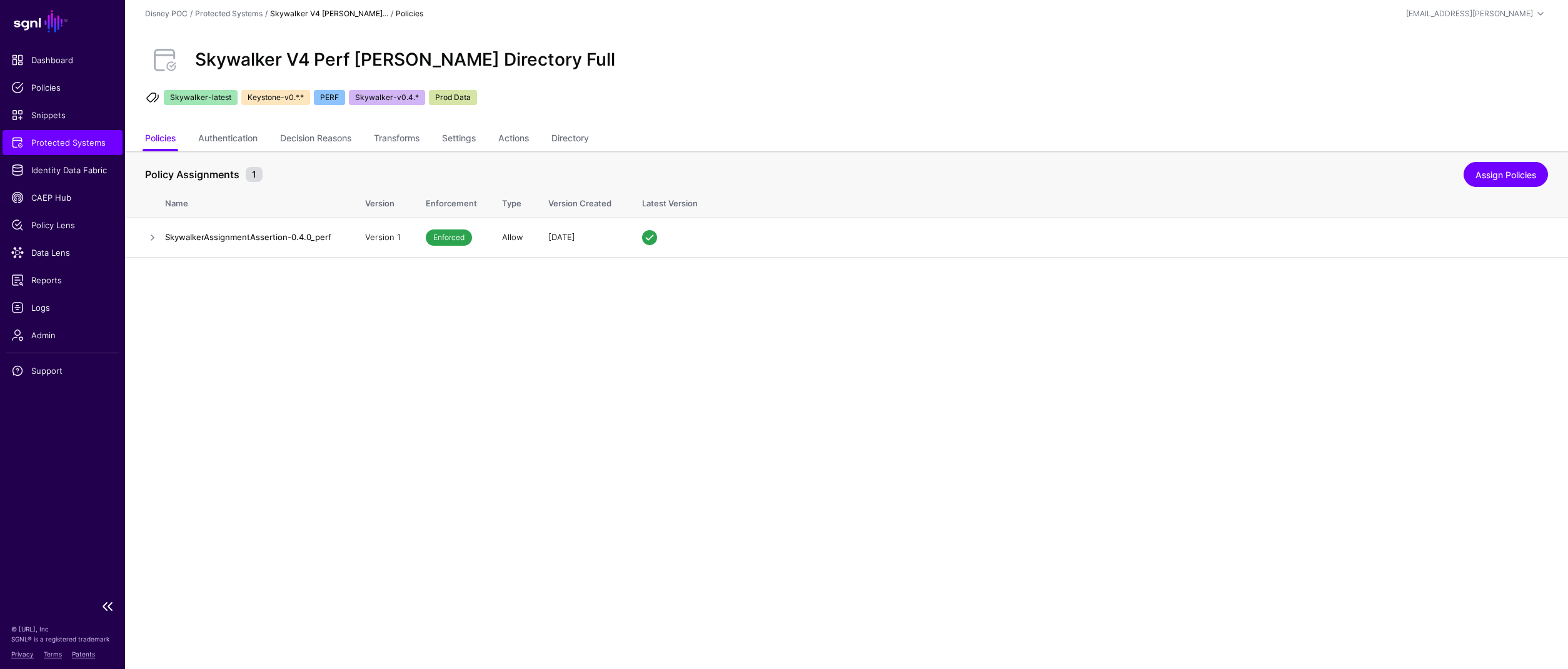
drag, startPoint x: 52, startPoint y: 138, endPoint x: 59, endPoint y: 140, distance: 7.3
click at [52, 138] on span "Protected Systems" at bounding box center [63, 142] width 102 height 13
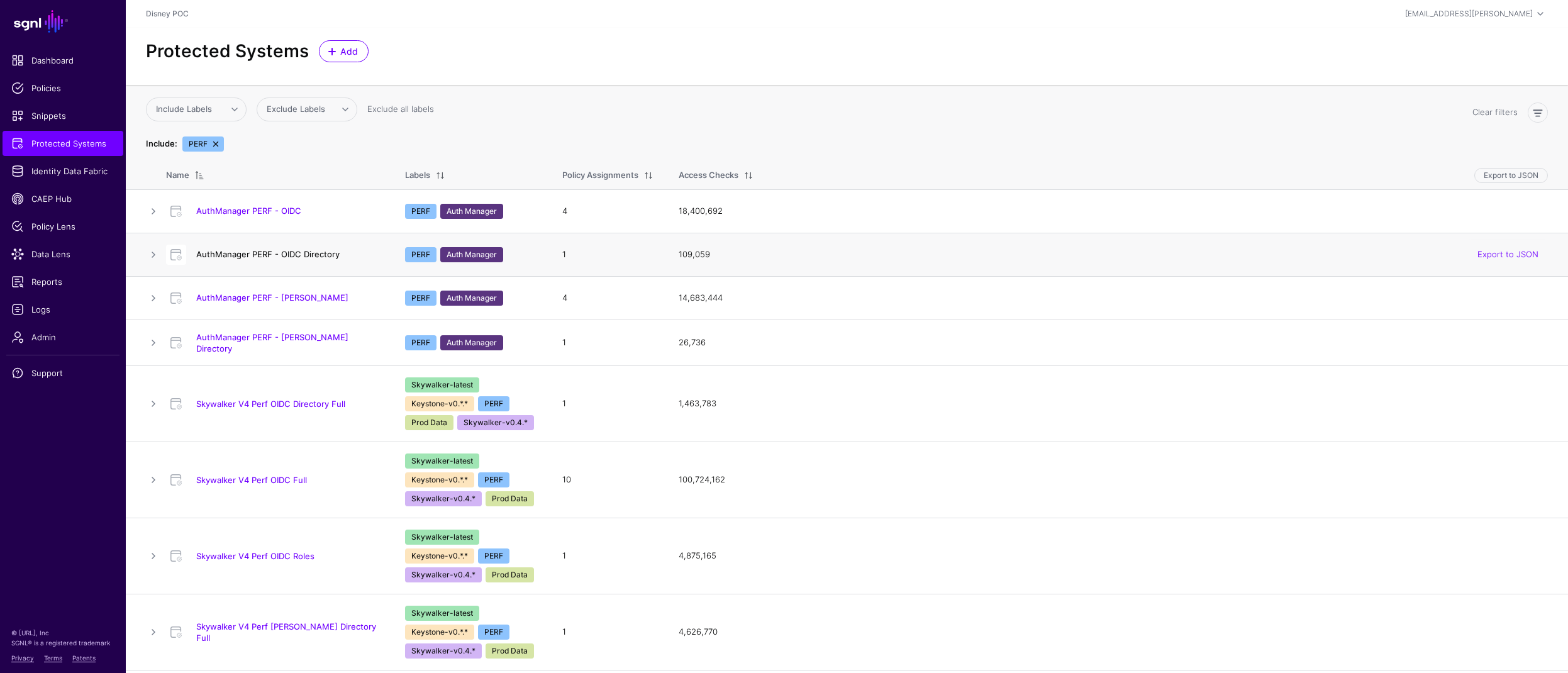
click at [237, 256] on link "AuthManager PERF - OIDC Directory" at bounding box center [268, 254] width 143 height 10
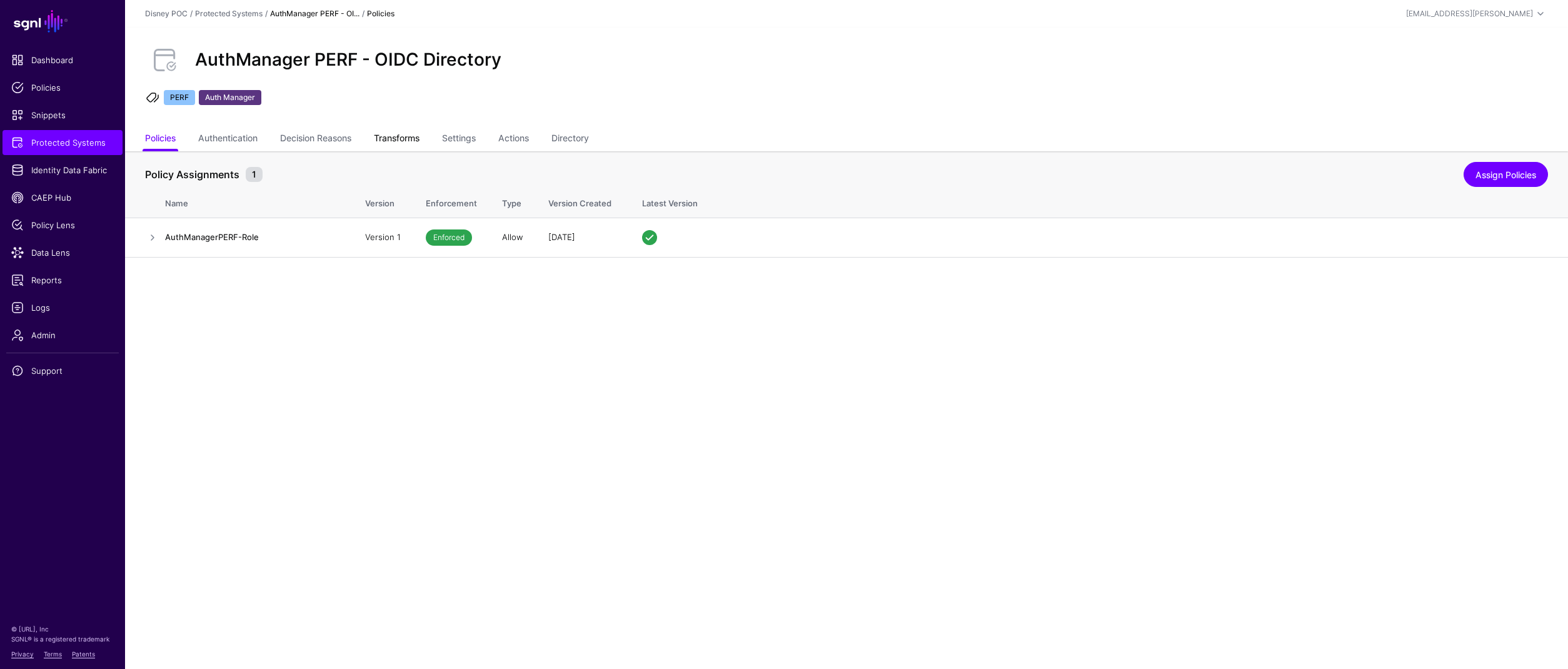
click at [395, 135] on link "Transforms" at bounding box center [396, 140] width 46 height 24
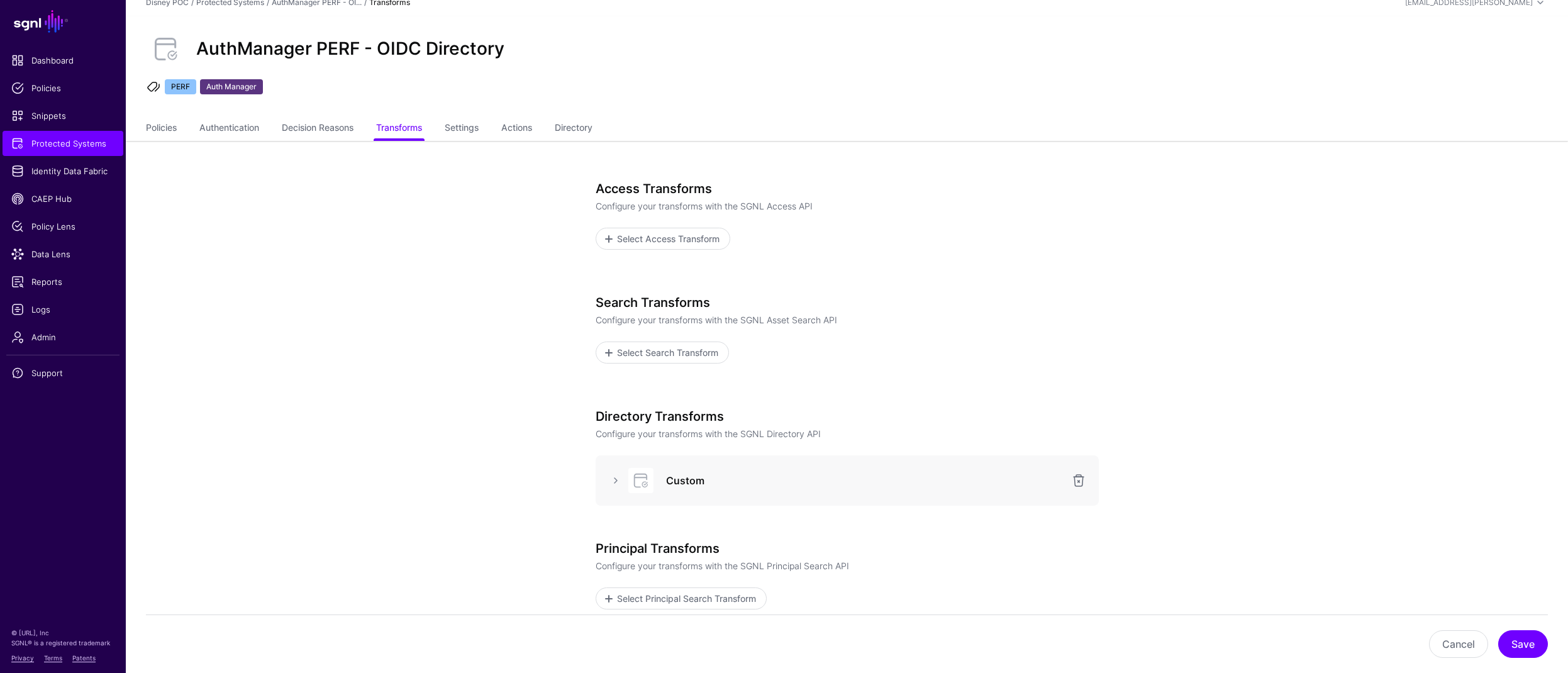
scroll to position [19, 0]
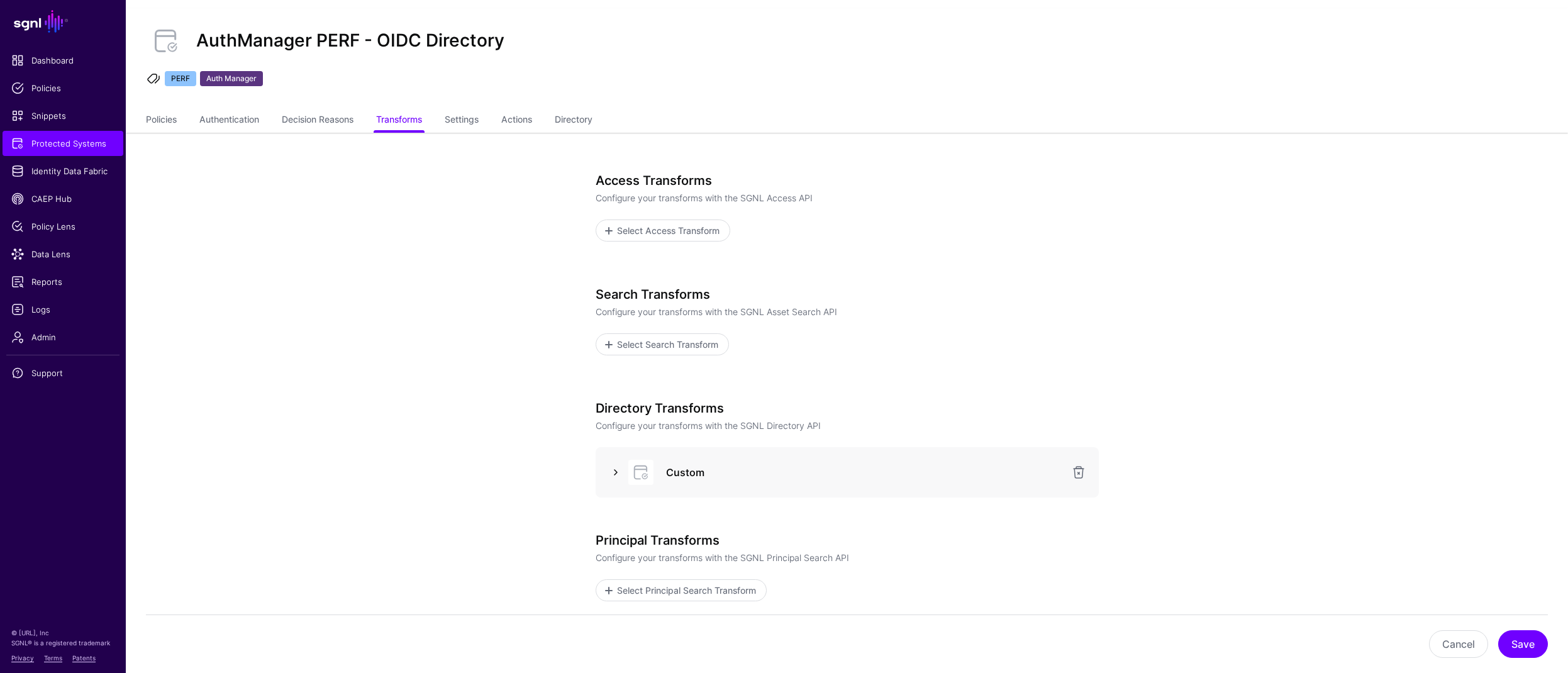
click at [621, 475] on link at bounding box center [615, 472] width 15 height 15
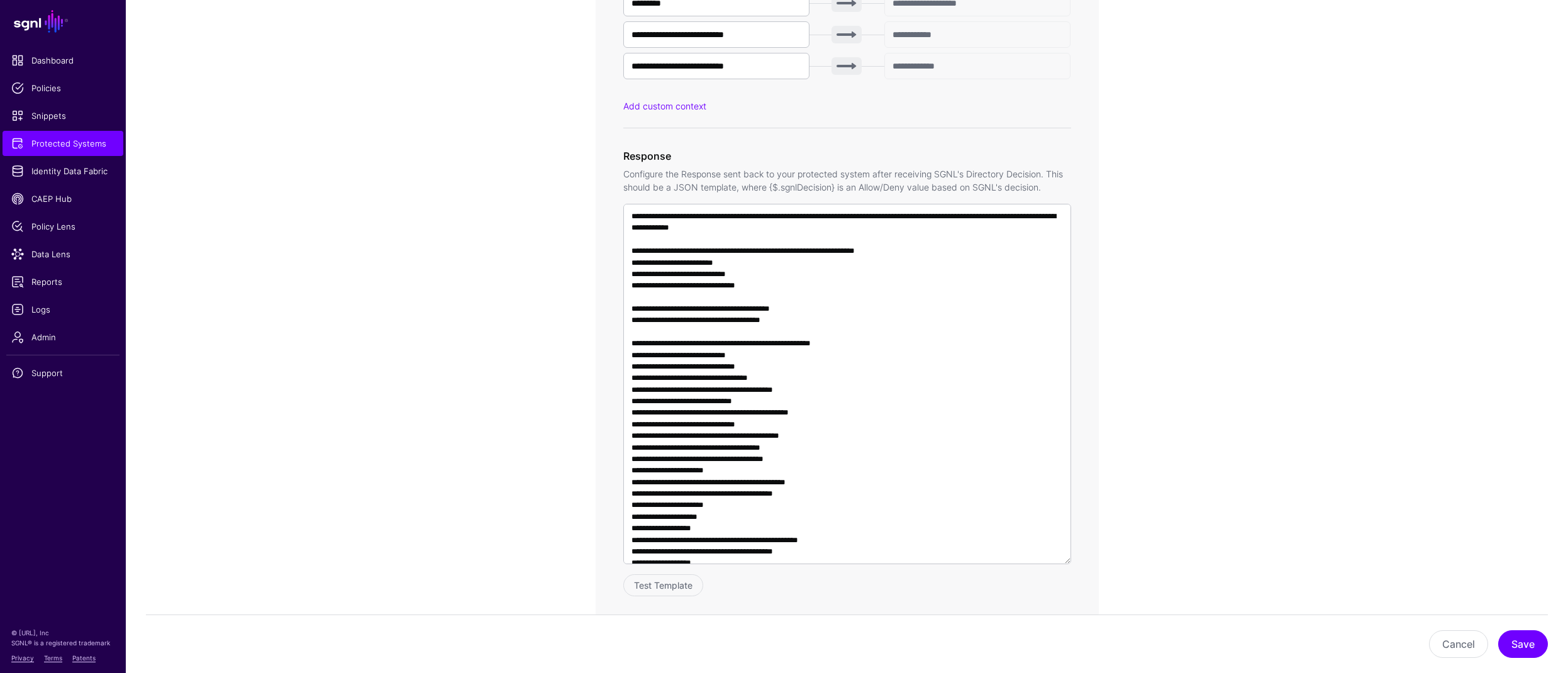
scroll to position [830, 0]
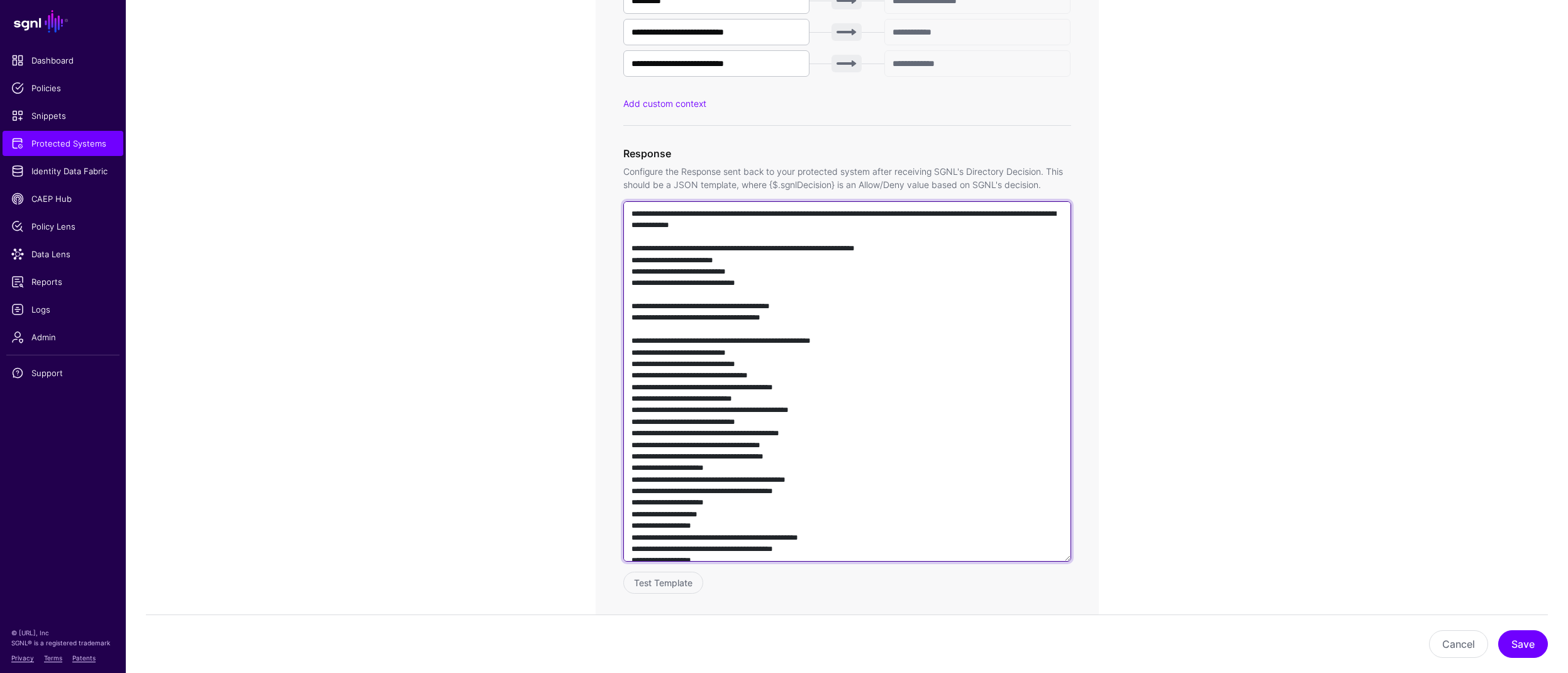
click at [759, 375] on textarea at bounding box center [847, 381] width 448 height 361
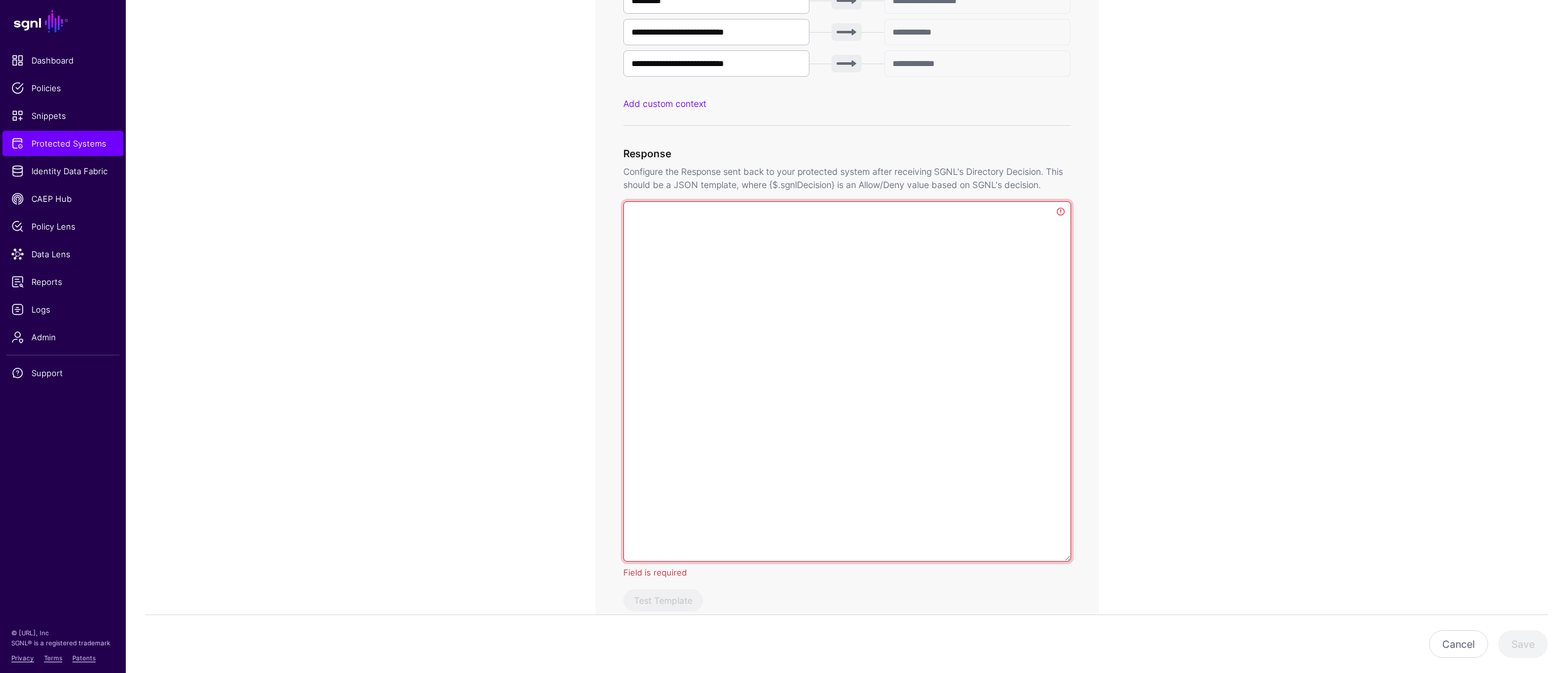
paste textarea "**********"
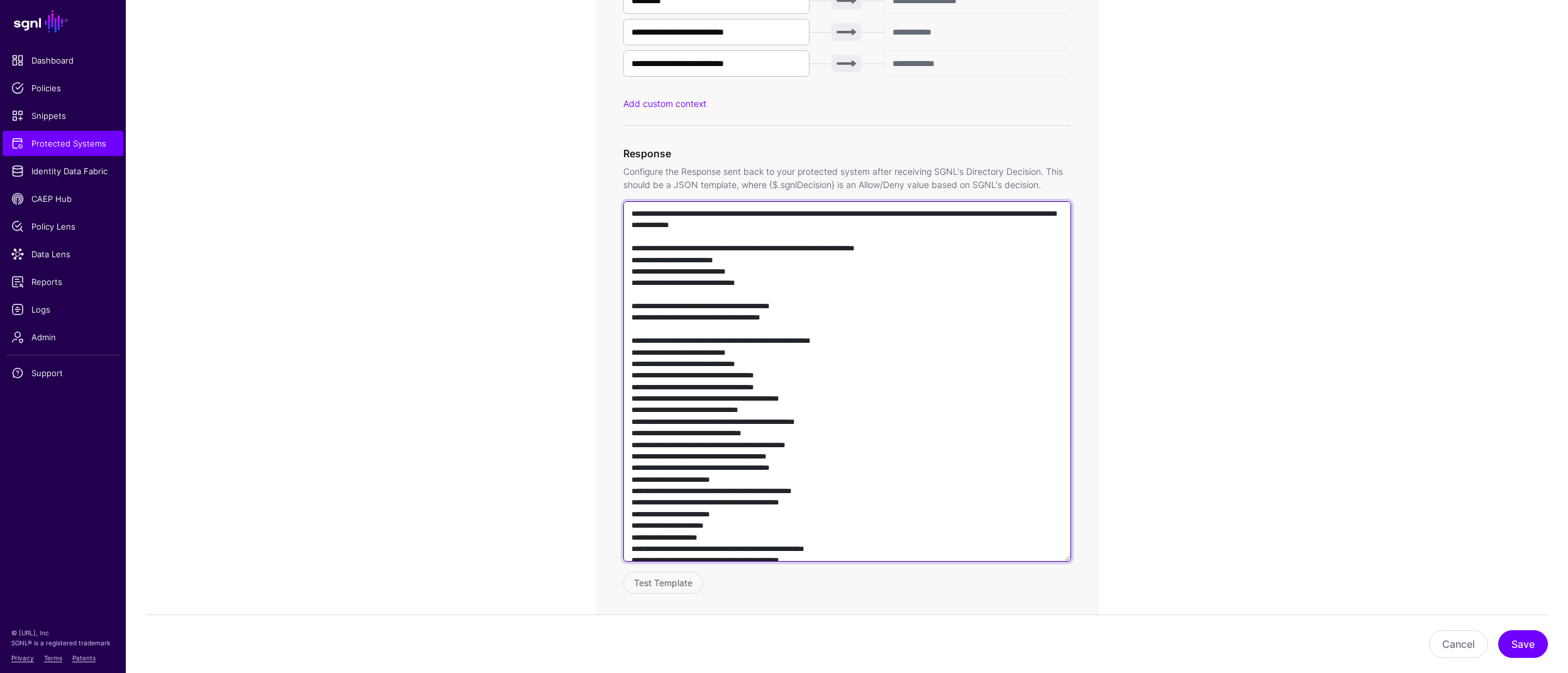
scroll to position [3, 0]
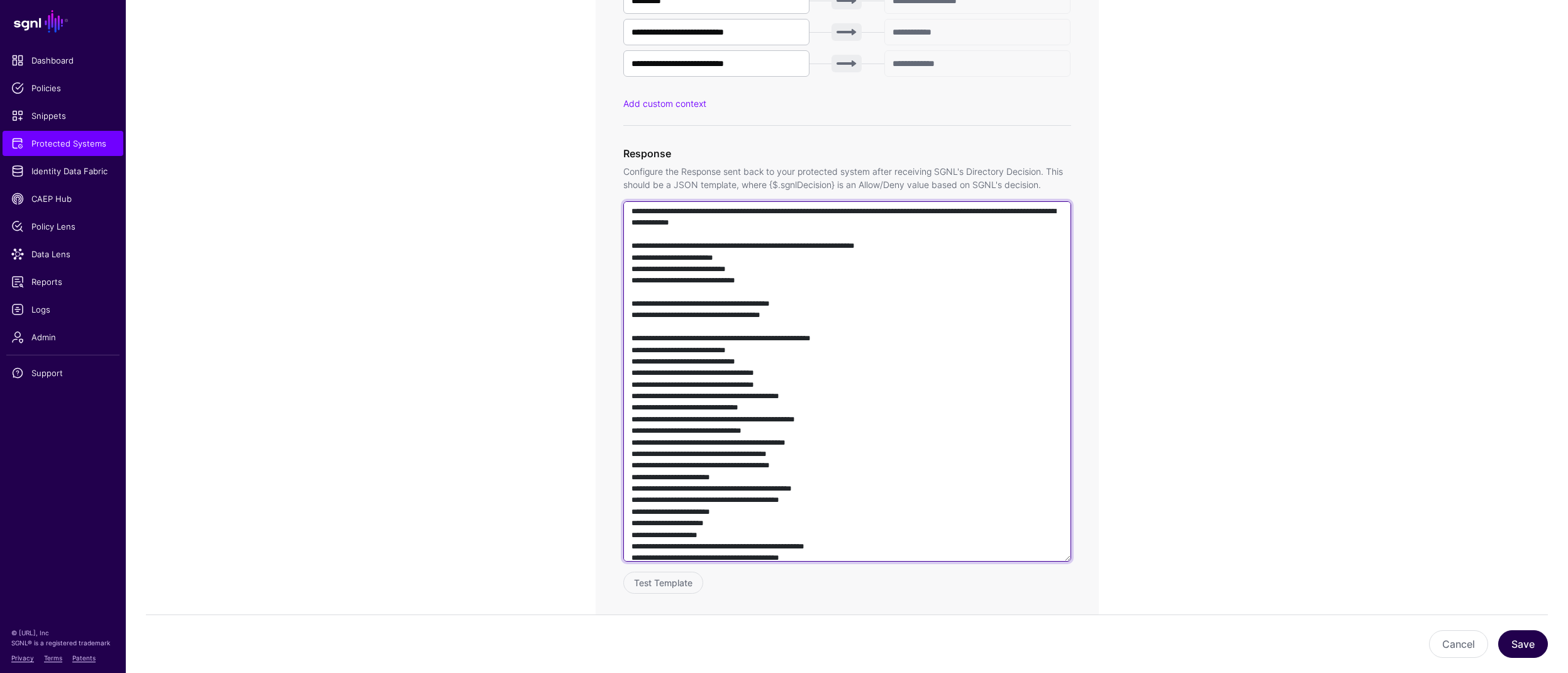
type textarea "**********"
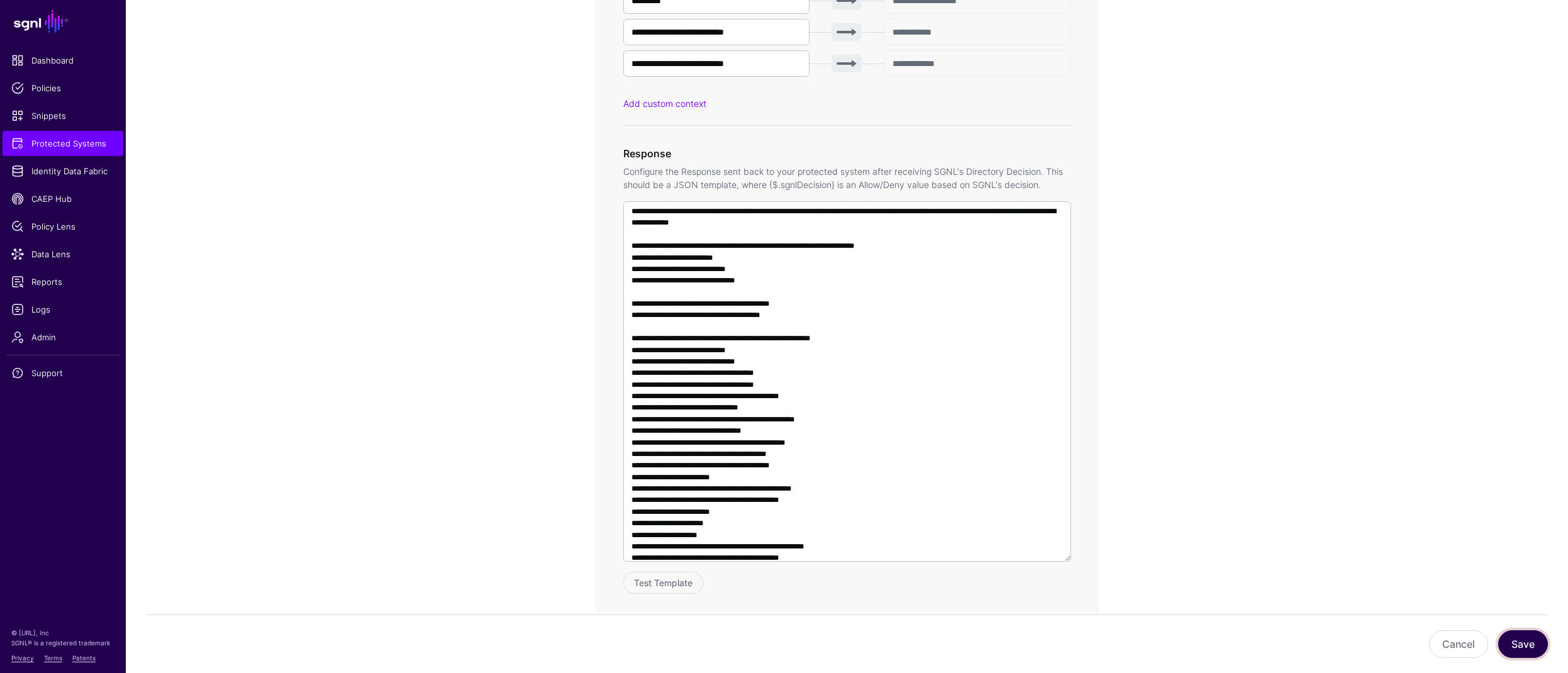
click at [1527, 640] on button "Save" at bounding box center [1523, 644] width 50 height 27
click at [1537, 642] on button "Save" at bounding box center [1523, 644] width 50 height 27
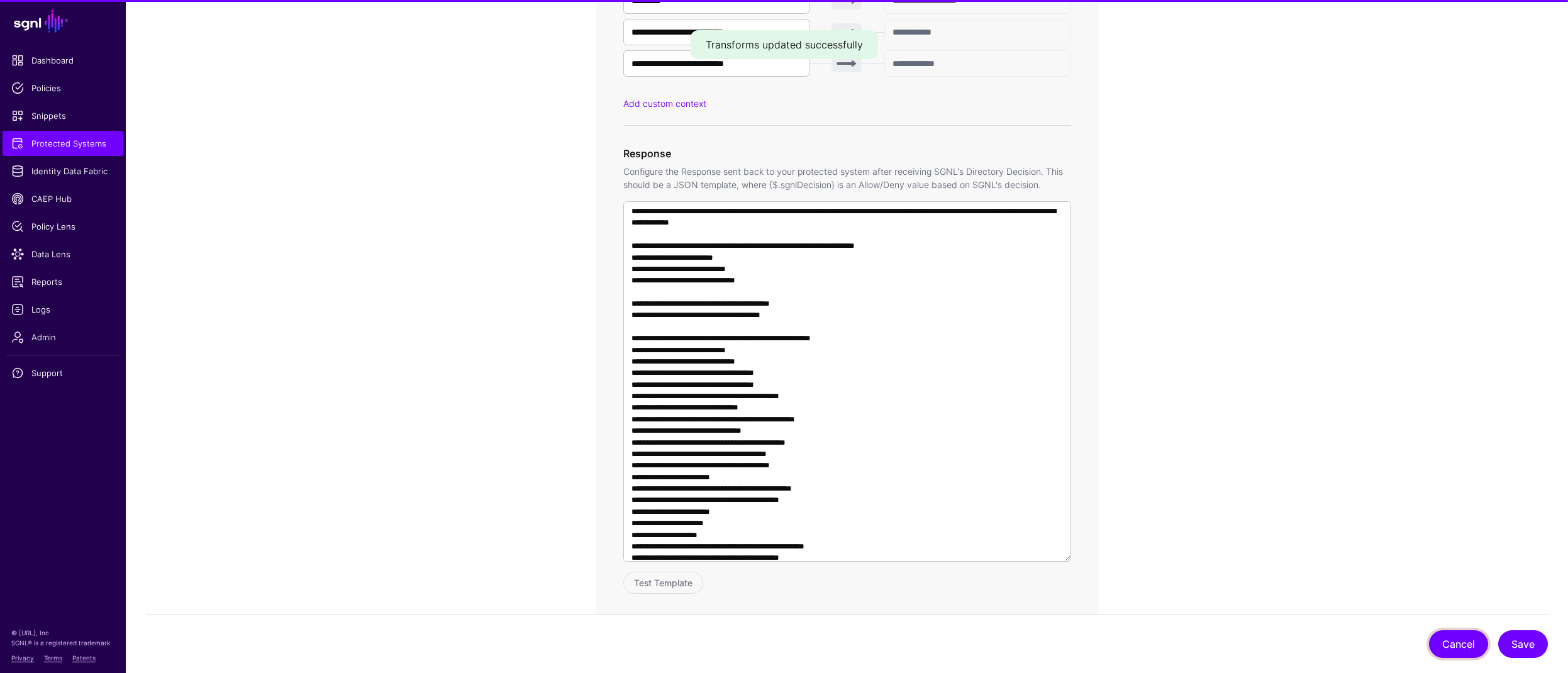
click at [1453, 645] on button "Cancel" at bounding box center [1458, 644] width 59 height 27
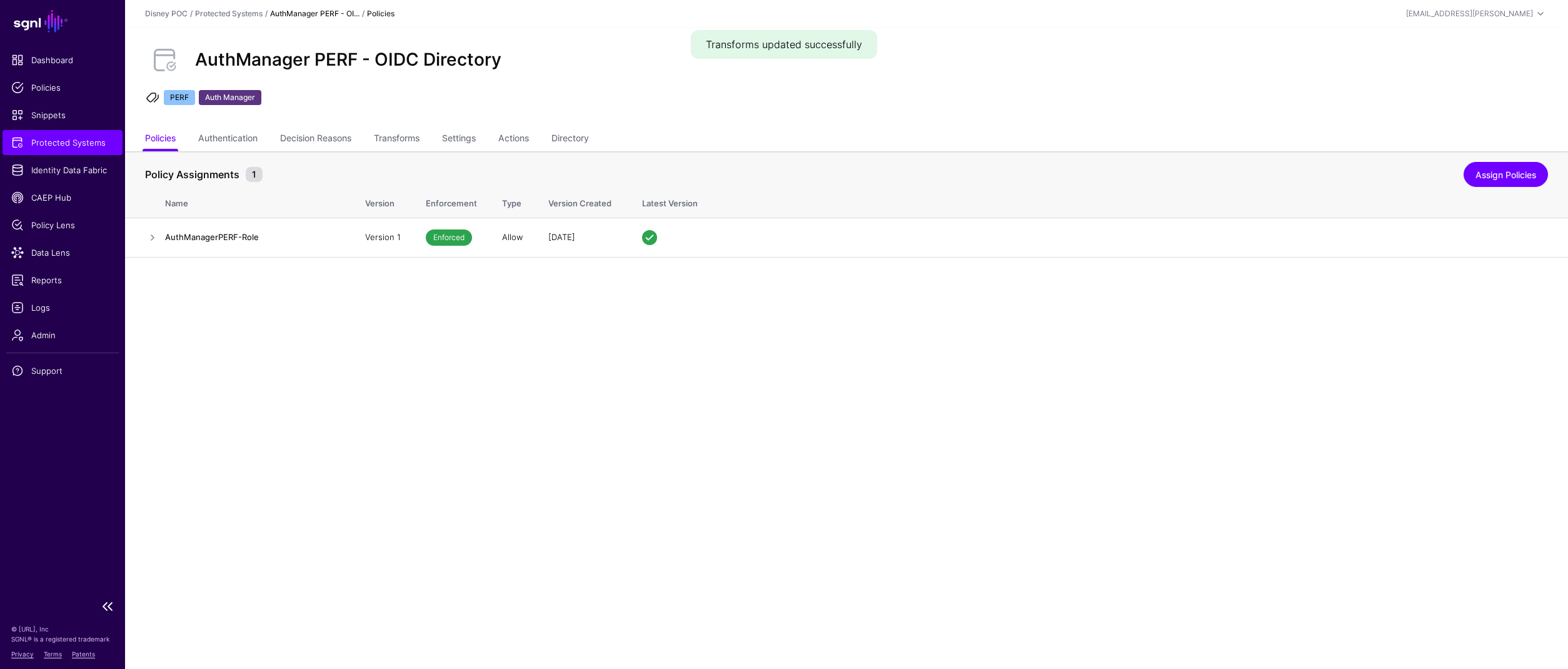
click at [64, 144] on span "Protected Systems" at bounding box center [63, 142] width 102 height 13
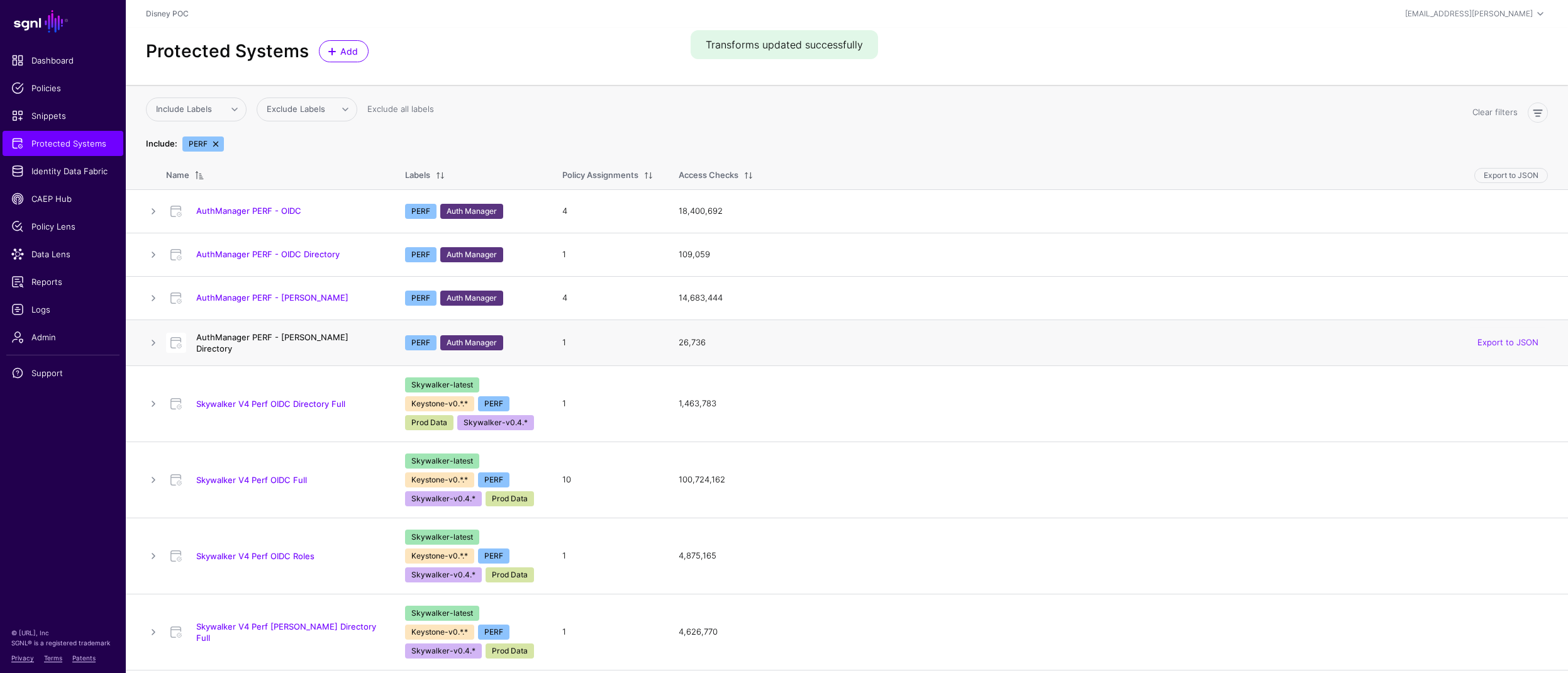
click at [298, 341] on link "AuthManager PERF - [PERSON_NAME] Directory" at bounding box center [272, 343] width 152 height 21
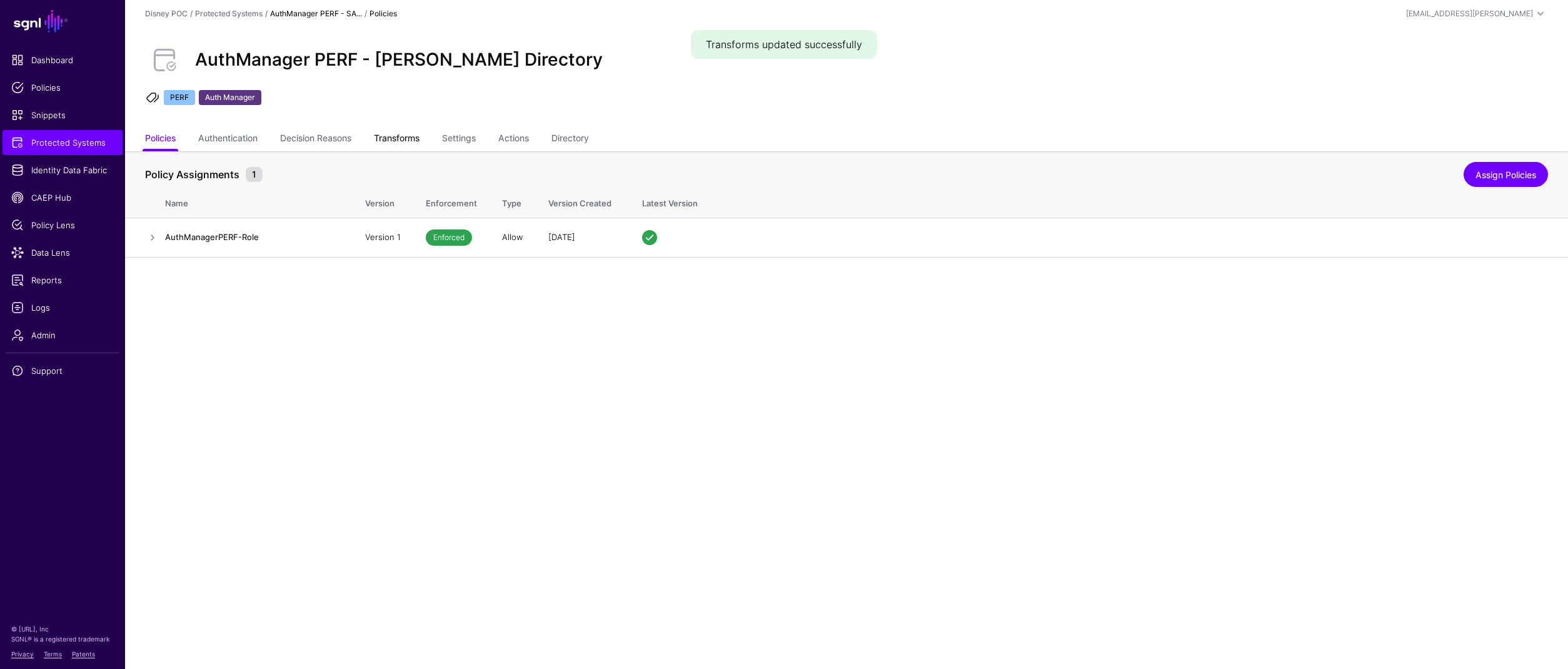
click at [406, 135] on link "Transforms" at bounding box center [396, 140] width 46 height 24
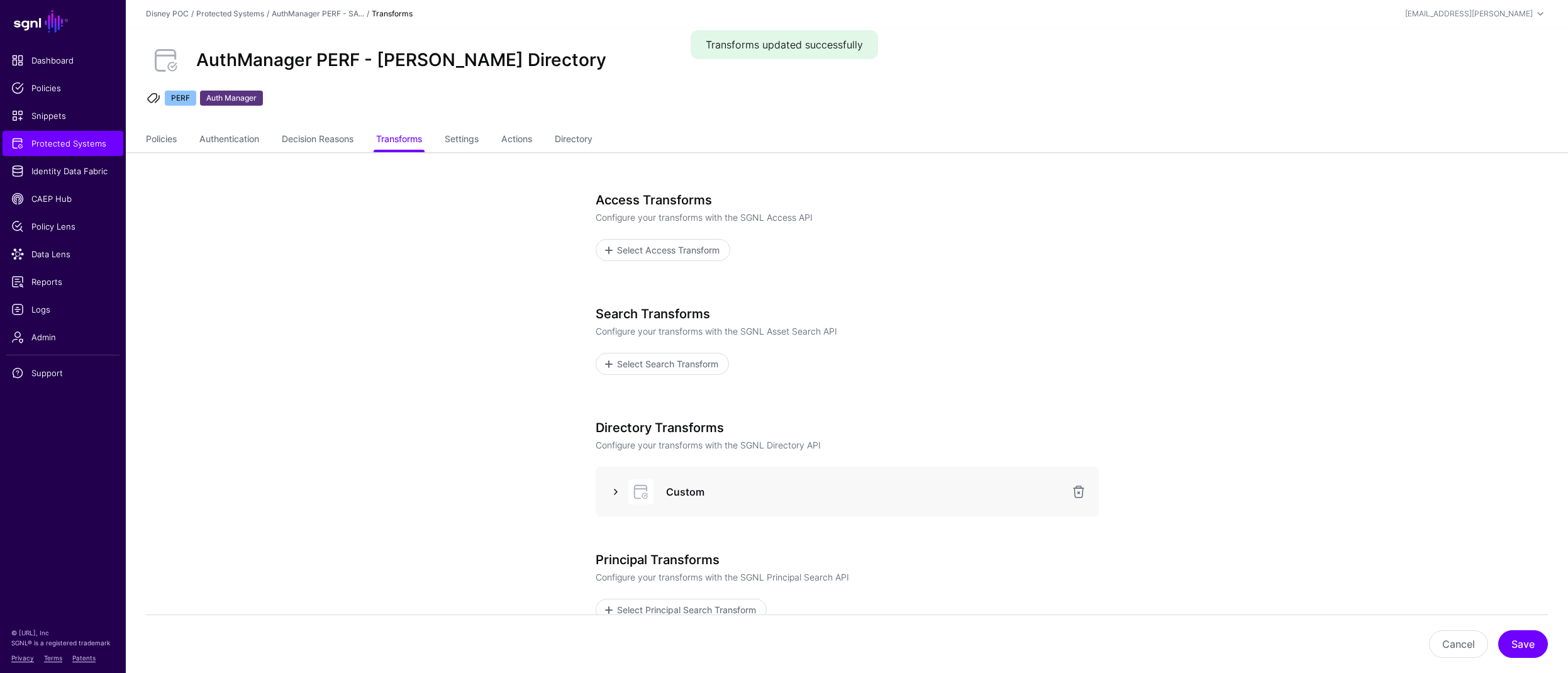
click at [616, 497] on link at bounding box center [615, 492] width 15 height 15
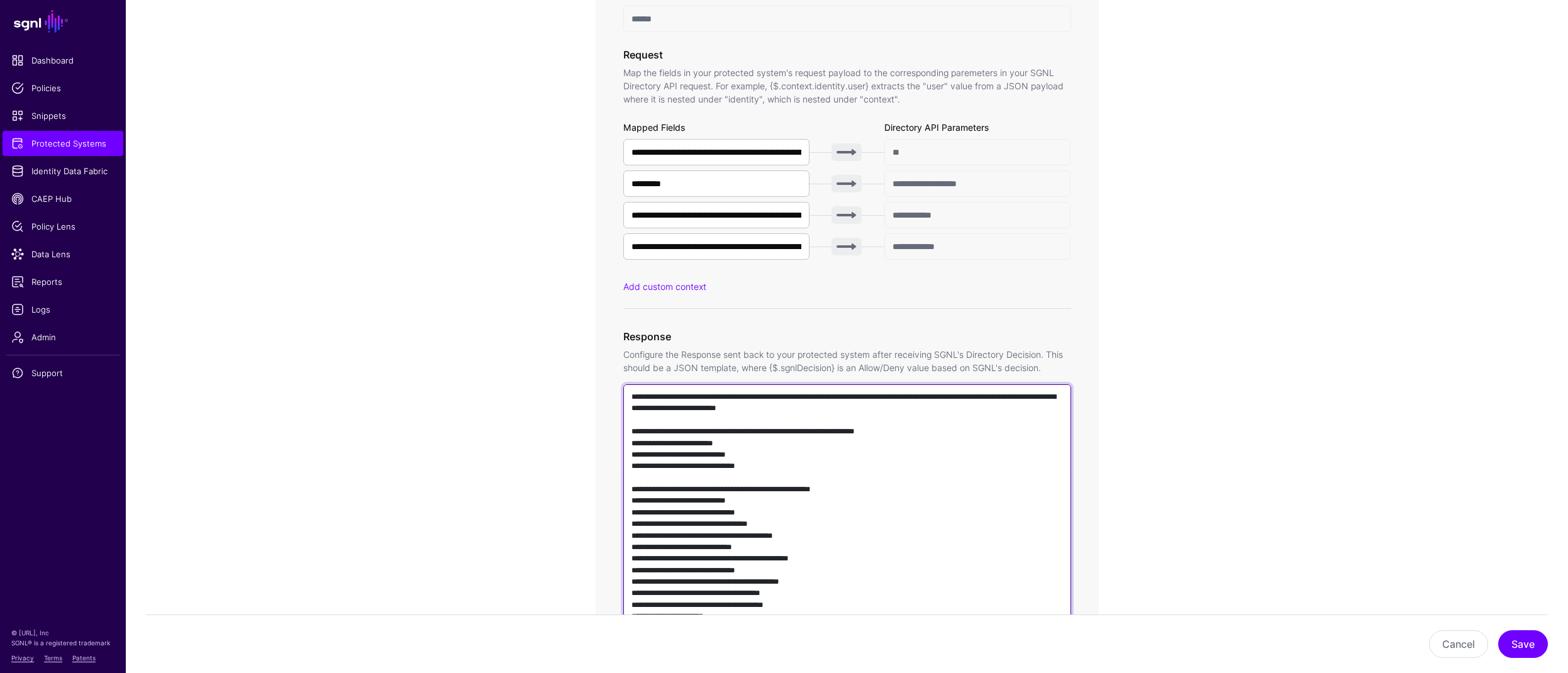
click at [919, 479] on textarea at bounding box center [847, 564] width 448 height 361
paste textarea "**********"
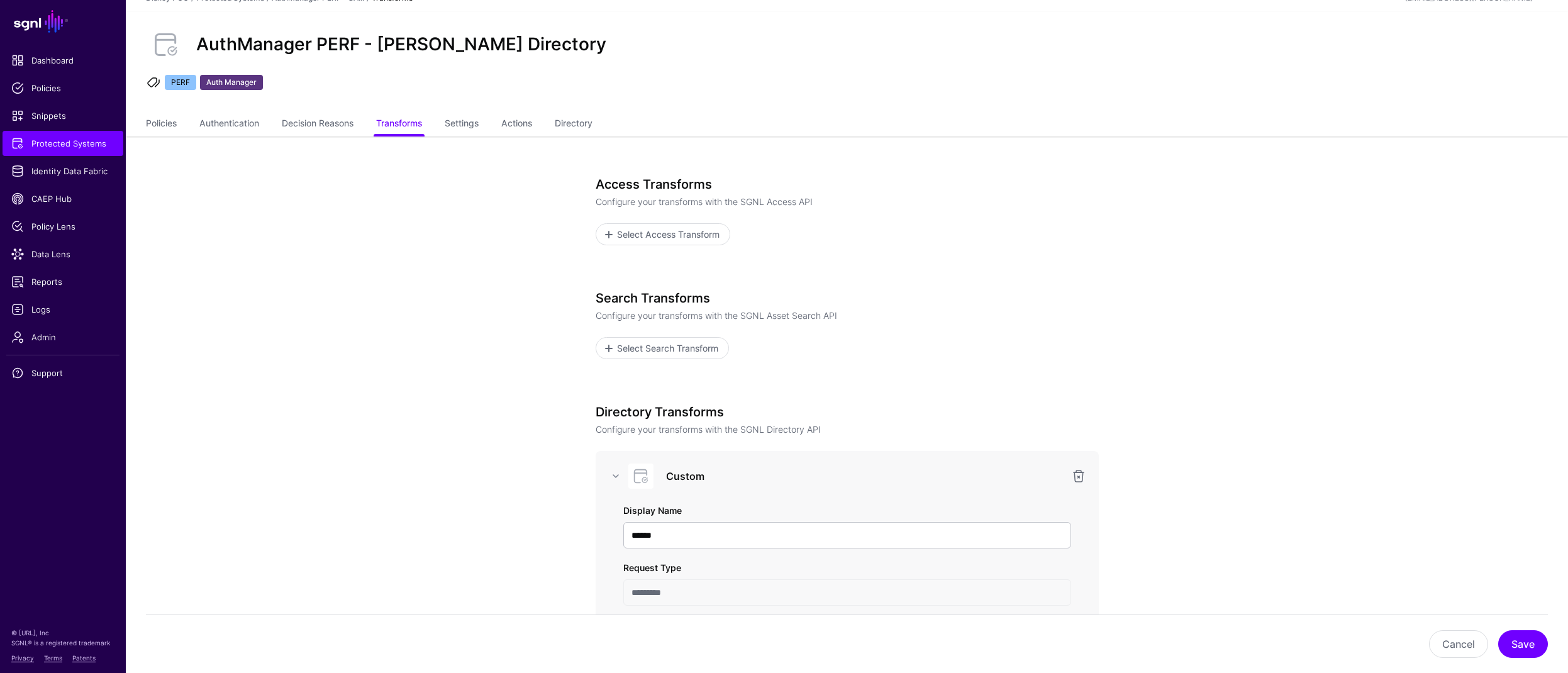
scroll to position [0, 0]
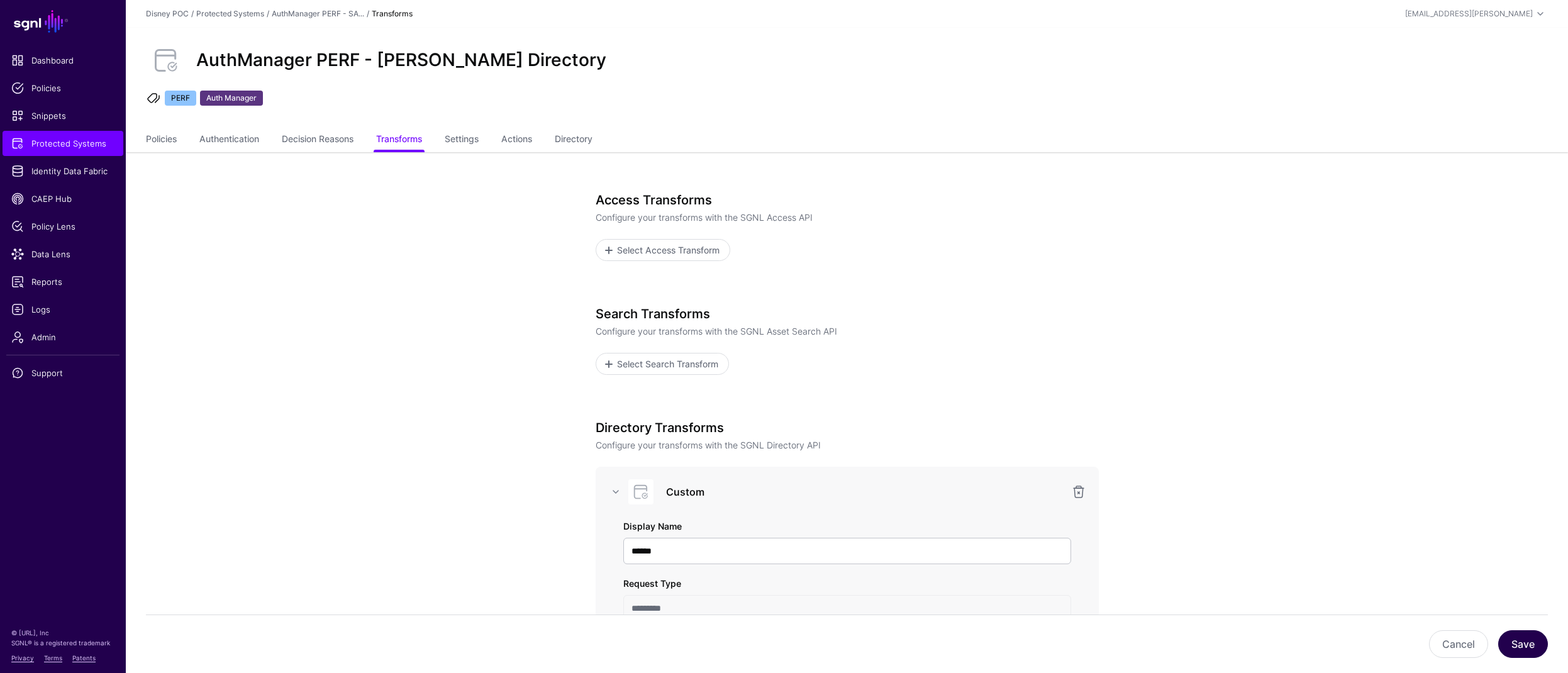
type textarea "**********"
click at [1510, 647] on button "Save" at bounding box center [1523, 644] width 50 height 27
